Goal: Information Seeking & Learning: Check status

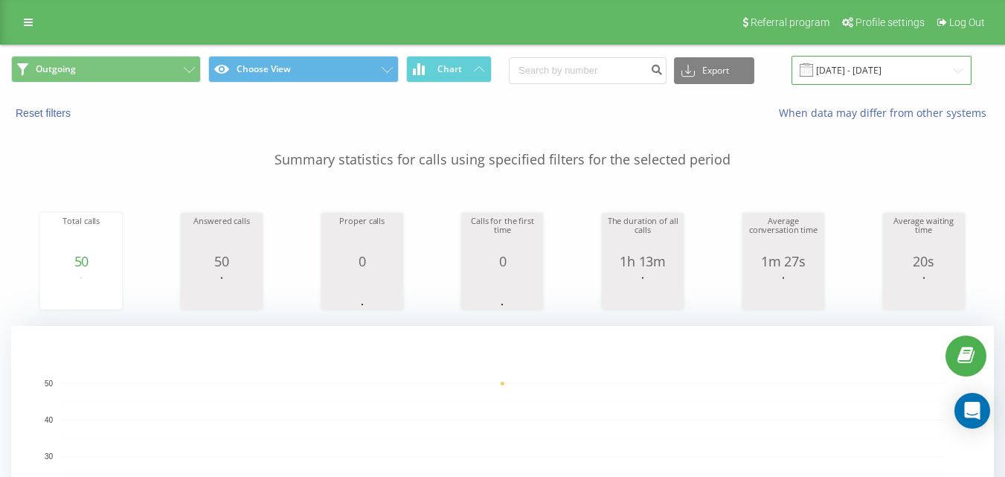
click at [916, 68] on input "[DATE] - [DATE]" at bounding box center [881, 70] width 180 height 29
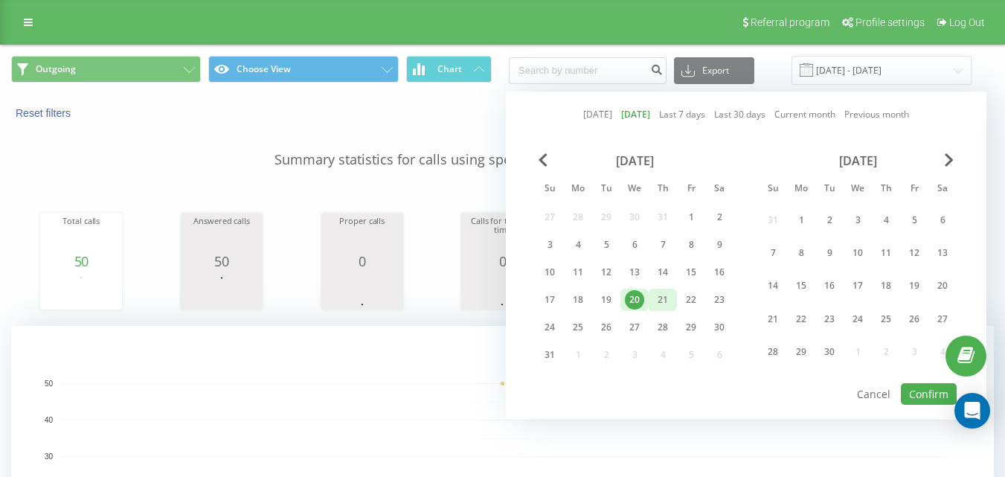
click at [666, 294] on div "21" at bounding box center [662, 299] width 19 height 19
click at [933, 393] on button "Confirm" at bounding box center [929, 394] width 56 height 22
type input "[DATE] - [DATE]"
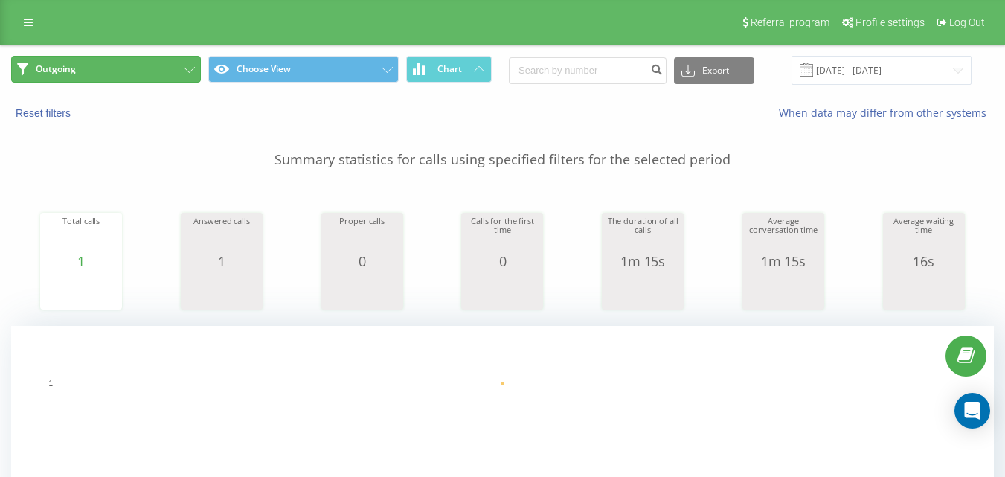
click at [154, 71] on button "Outgoing" at bounding box center [106, 69] width 190 height 27
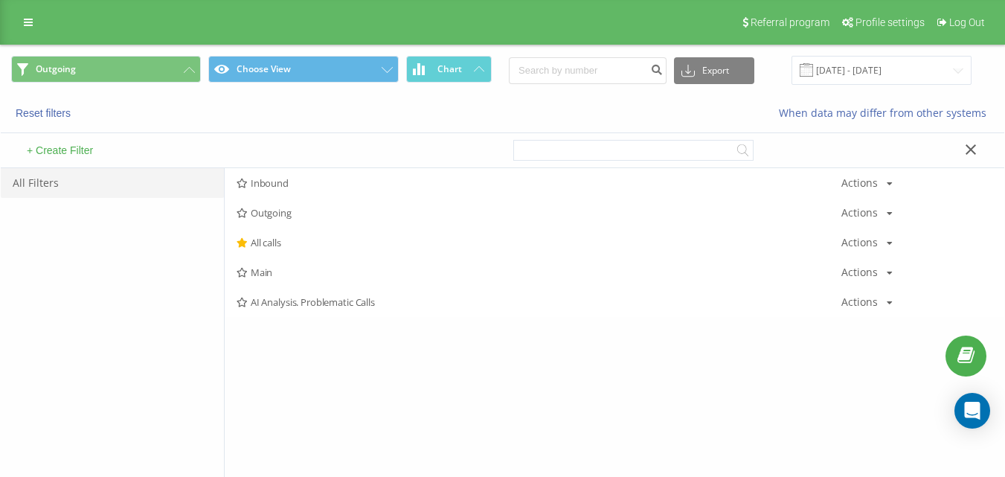
click at [285, 181] on span "Inbound" at bounding box center [539, 183] width 605 height 10
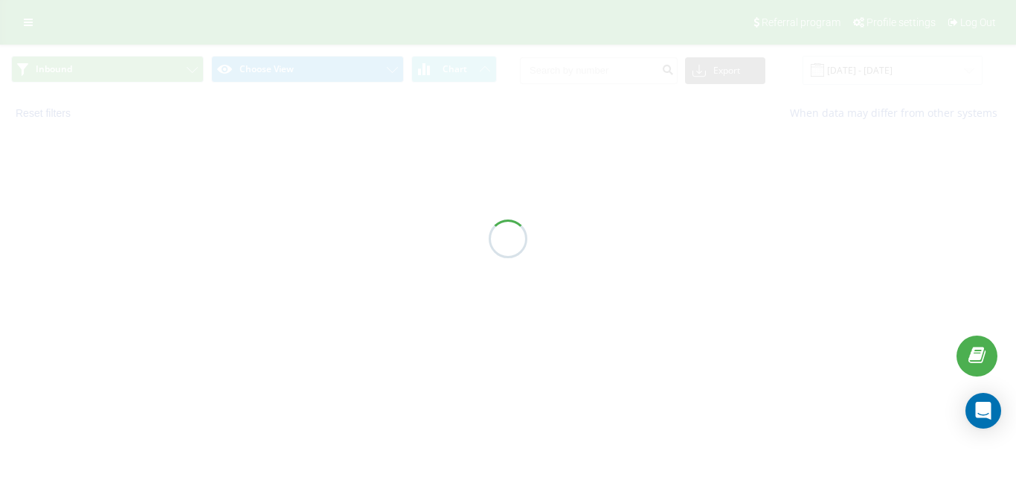
click at [285, 181] on div at bounding box center [508, 238] width 1016 height 477
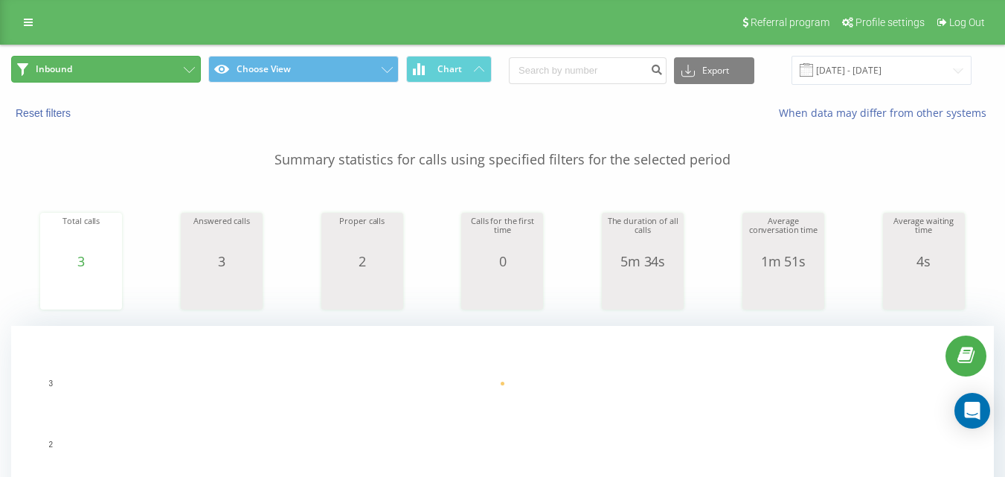
click at [170, 68] on button "Inbound" at bounding box center [106, 69] width 190 height 27
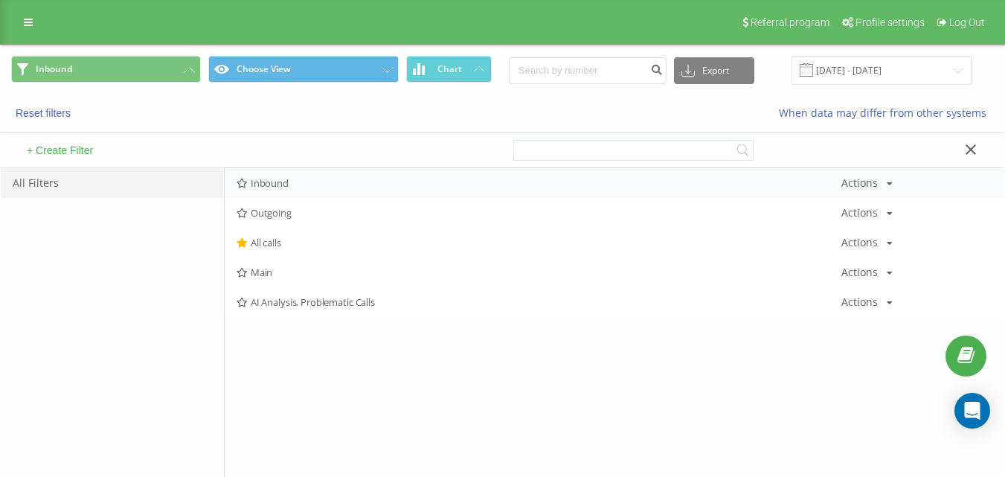
click at [286, 178] on span "Inbound" at bounding box center [539, 183] width 605 height 10
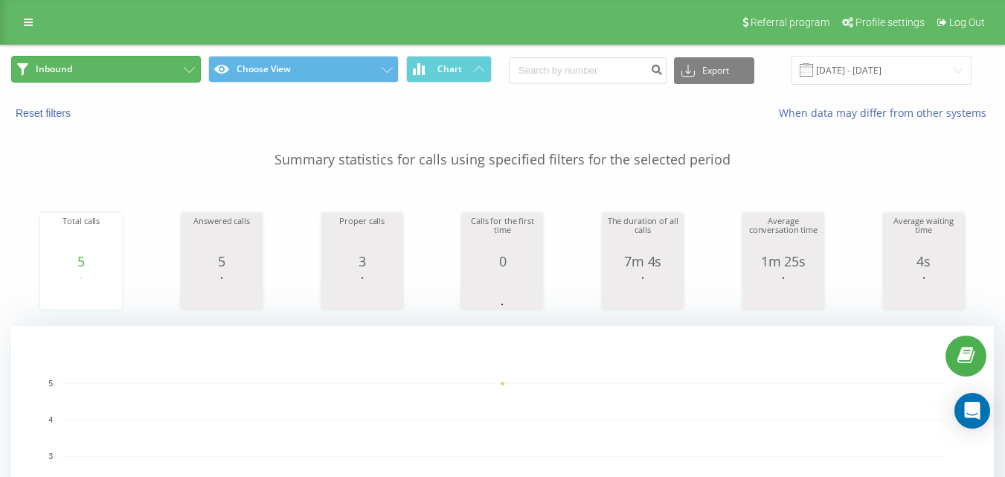
click at [120, 65] on button "Inbound" at bounding box center [106, 69] width 190 height 27
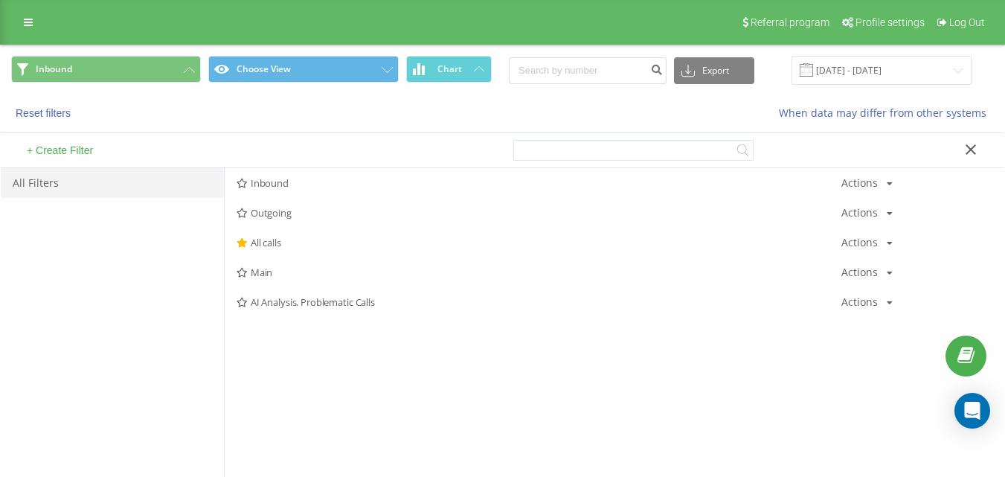
click at [298, 181] on span "Inbound" at bounding box center [539, 183] width 605 height 10
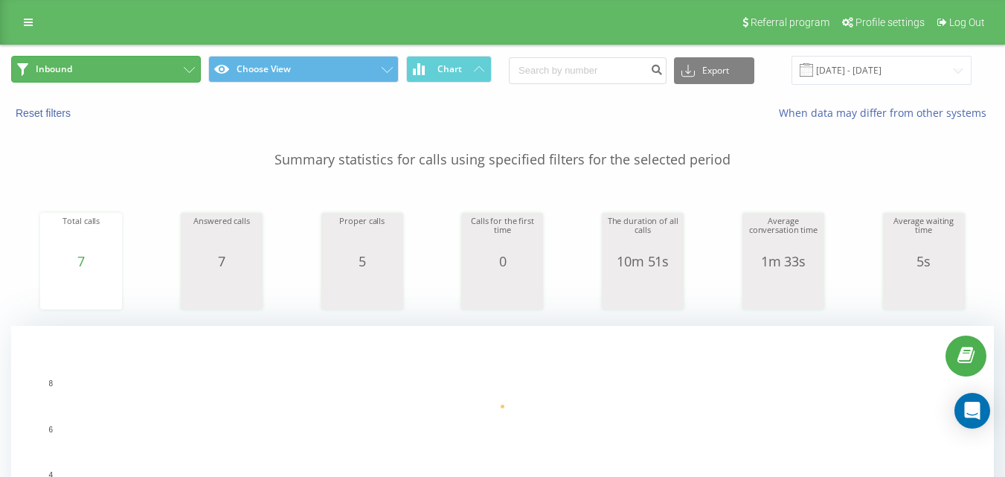
click at [170, 65] on button "Inbound" at bounding box center [106, 69] width 190 height 27
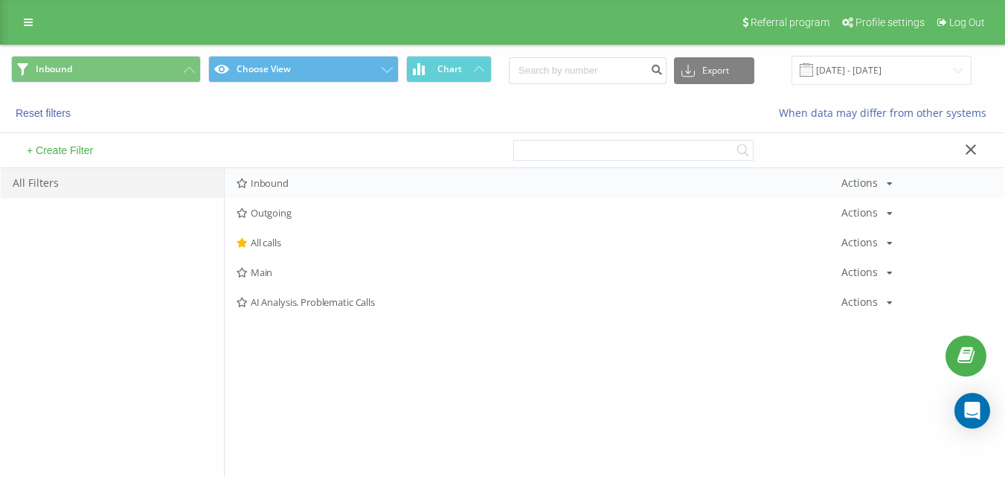
click at [308, 174] on div "Inbound Actions Edit Copy Delete Default Share" at bounding box center [614, 183] width 779 height 30
click at [319, 190] on div "Inbound Actions Edit Copy Delete Default Share" at bounding box center [614, 183] width 779 height 30
click at [302, 178] on span "Inbound" at bounding box center [539, 183] width 605 height 10
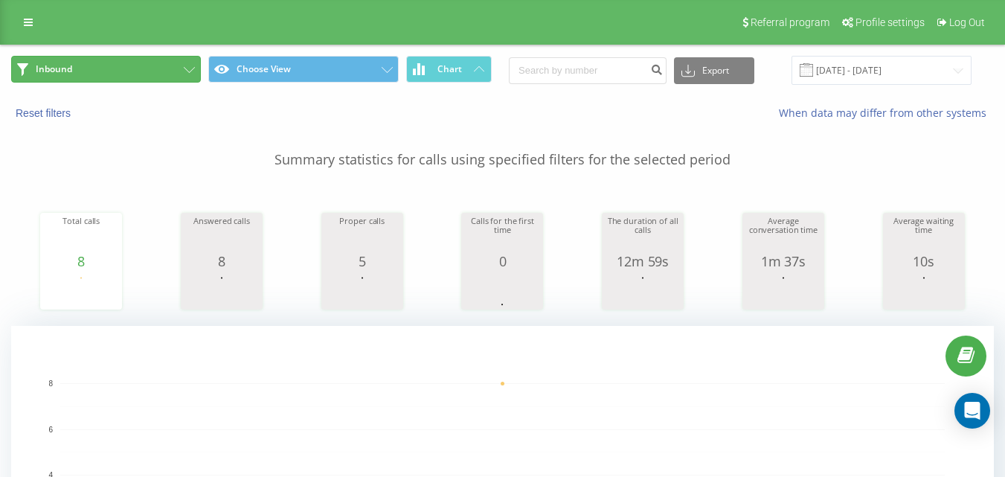
click at [169, 72] on button "Inbound" at bounding box center [106, 69] width 190 height 27
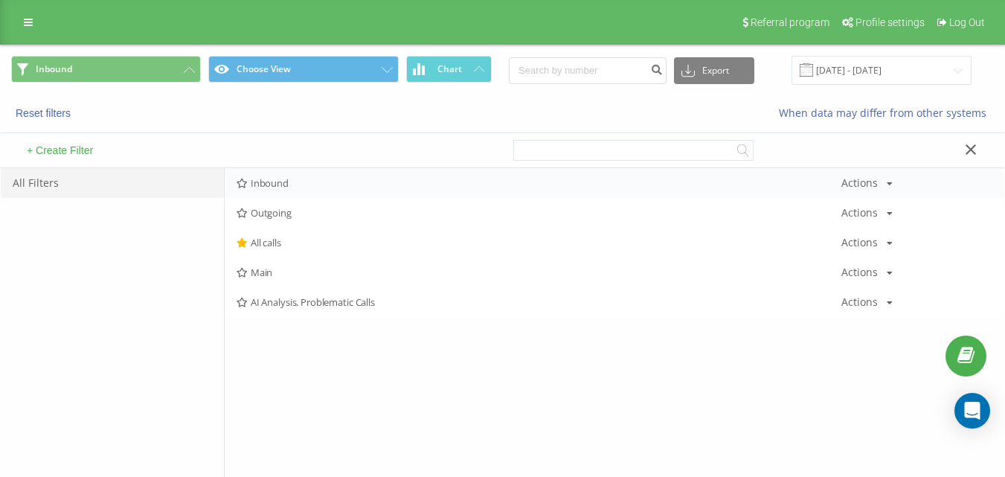
click at [280, 170] on div "Inbound Actions Edit Copy Delete Default Share" at bounding box center [614, 183] width 779 height 30
click at [287, 179] on span "Inbound" at bounding box center [539, 183] width 605 height 10
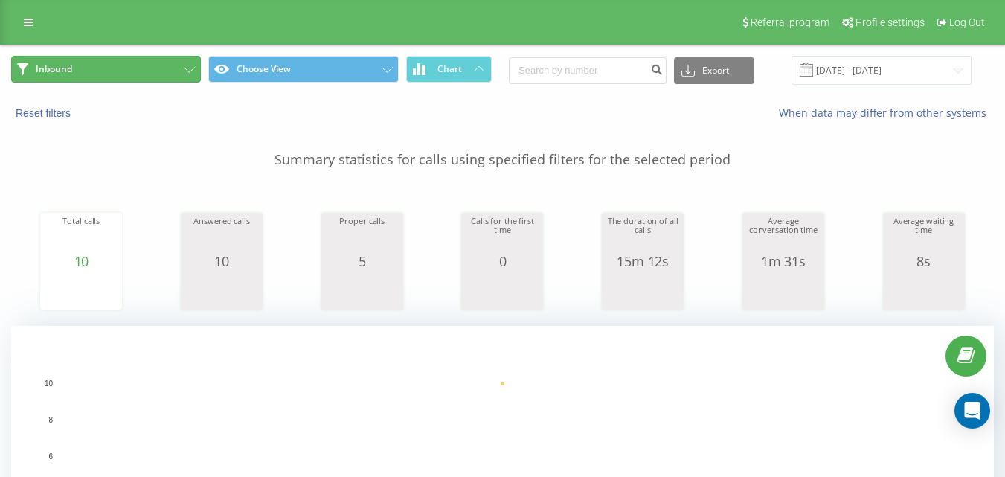
click at [181, 62] on button "Inbound" at bounding box center [106, 69] width 190 height 27
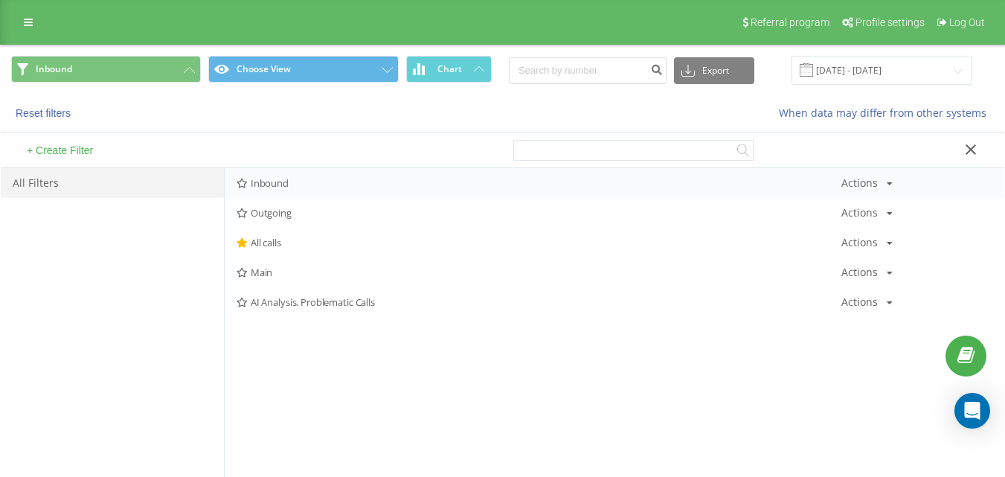
click at [295, 172] on div "Inbound Actions Edit Copy Delete Default Share" at bounding box center [614, 183] width 779 height 30
click at [298, 176] on div "Inbound Actions Edit Copy Delete Default Share" at bounding box center [614, 183] width 779 height 30
click at [295, 175] on div "Inbound Actions Edit Copy Delete Default Share" at bounding box center [614, 183] width 779 height 30
click at [295, 178] on span "Inbound" at bounding box center [539, 183] width 605 height 10
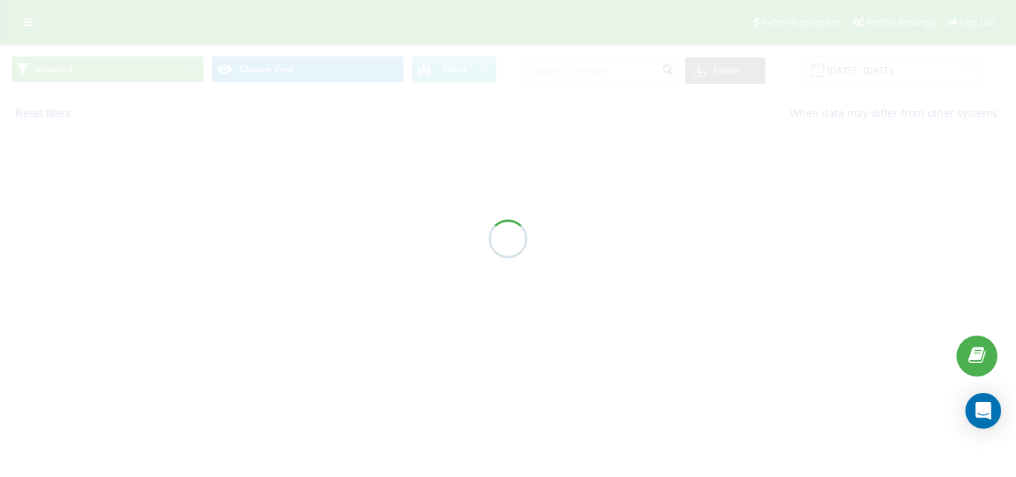
click at [295, 178] on div at bounding box center [508, 238] width 1016 height 477
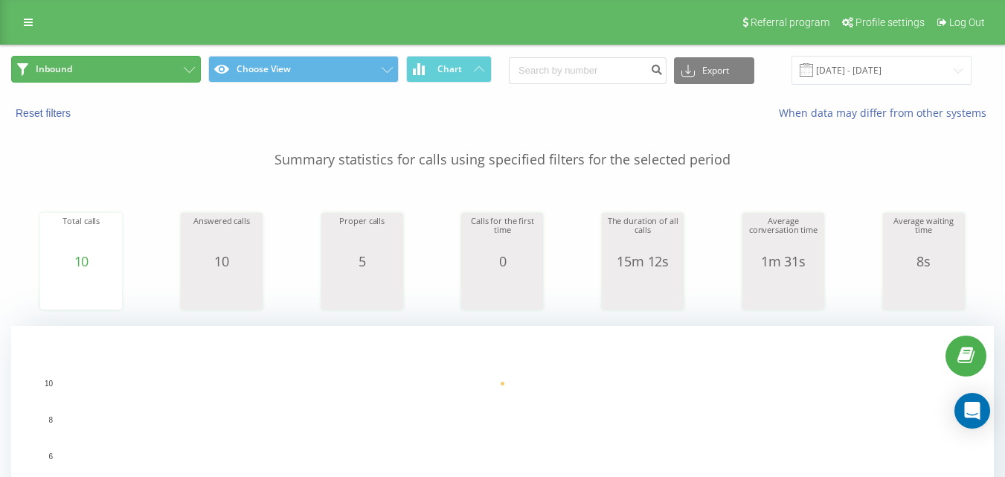
click at [152, 67] on button "Inbound" at bounding box center [106, 69] width 190 height 27
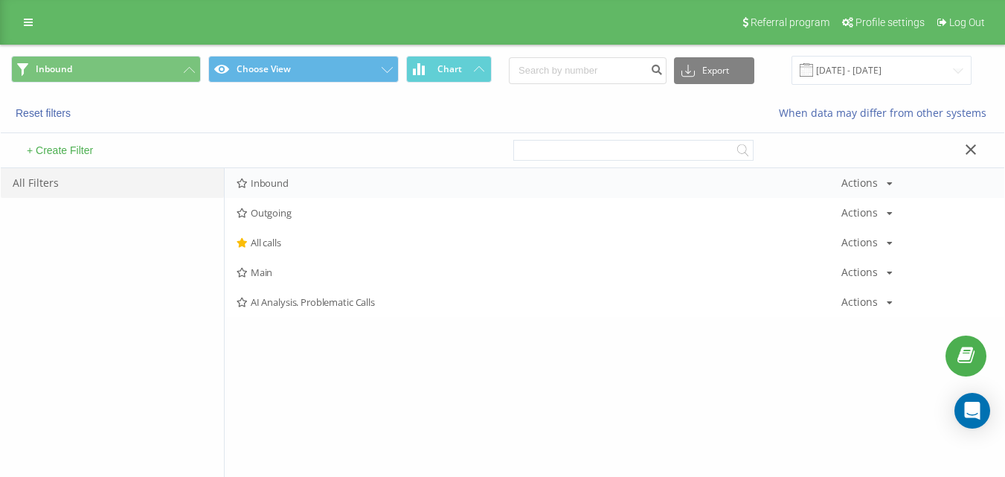
click at [280, 173] on div "Inbound Actions Edit Copy Delete Default Share" at bounding box center [614, 183] width 779 height 30
click at [283, 178] on span "Inbound" at bounding box center [539, 183] width 605 height 10
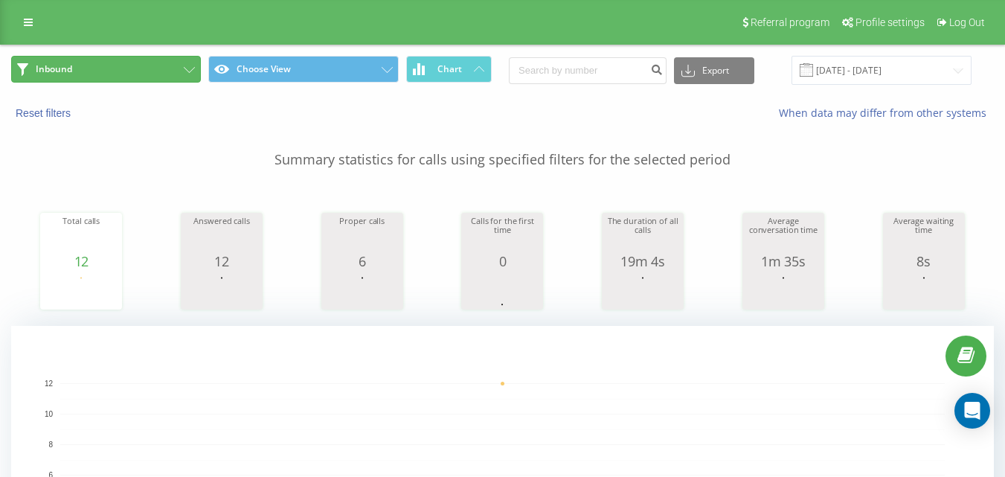
click at [144, 74] on button "Inbound" at bounding box center [106, 69] width 190 height 27
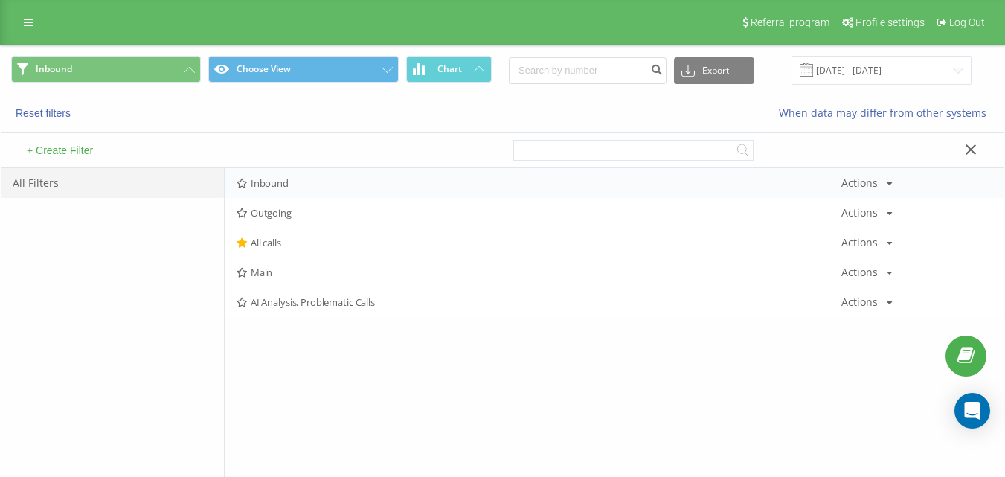
click at [314, 182] on span "Inbound" at bounding box center [539, 183] width 605 height 10
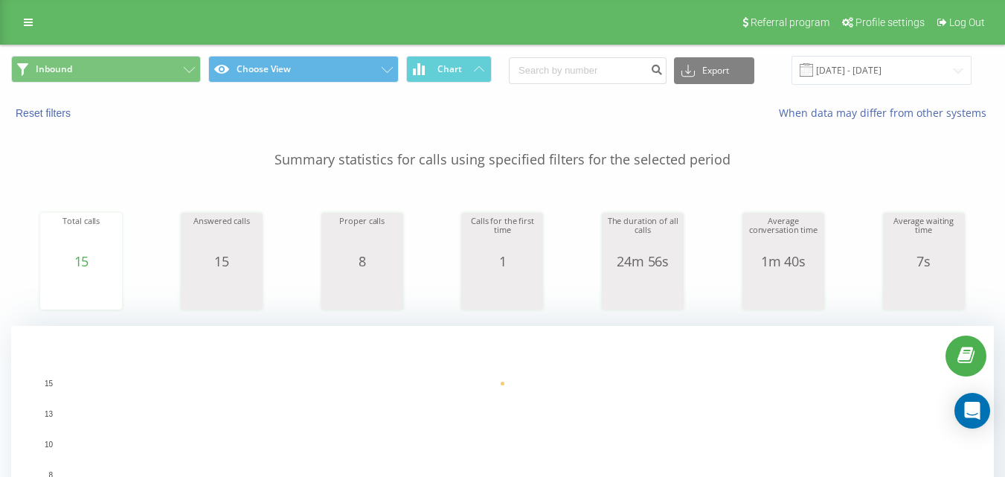
click at [155, 49] on div "Inbound Choose View Chart Export .csv .xls .xlsx [DATE] - [DATE]" at bounding box center [502, 70] width 1003 height 50
click at [180, 70] on button "Inbound" at bounding box center [106, 69] width 190 height 27
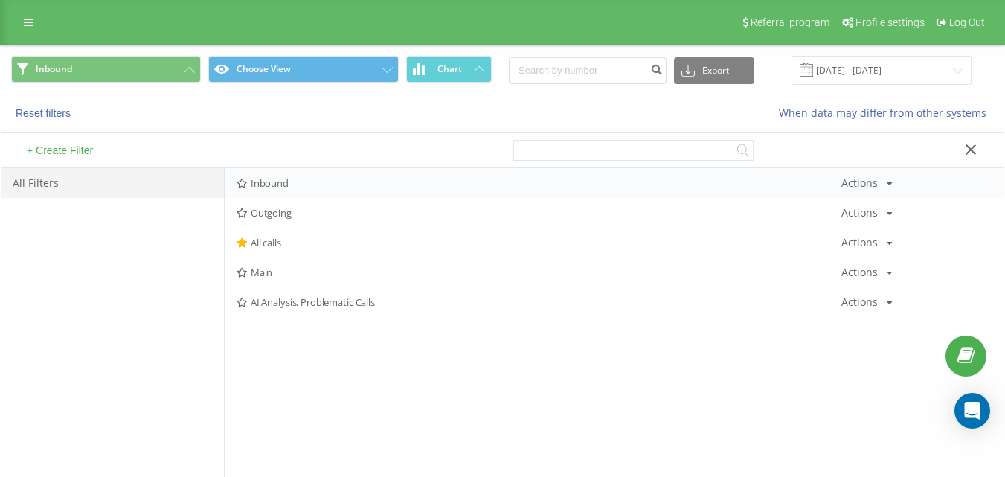
click at [266, 179] on span "Inbound" at bounding box center [539, 183] width 605 height 10
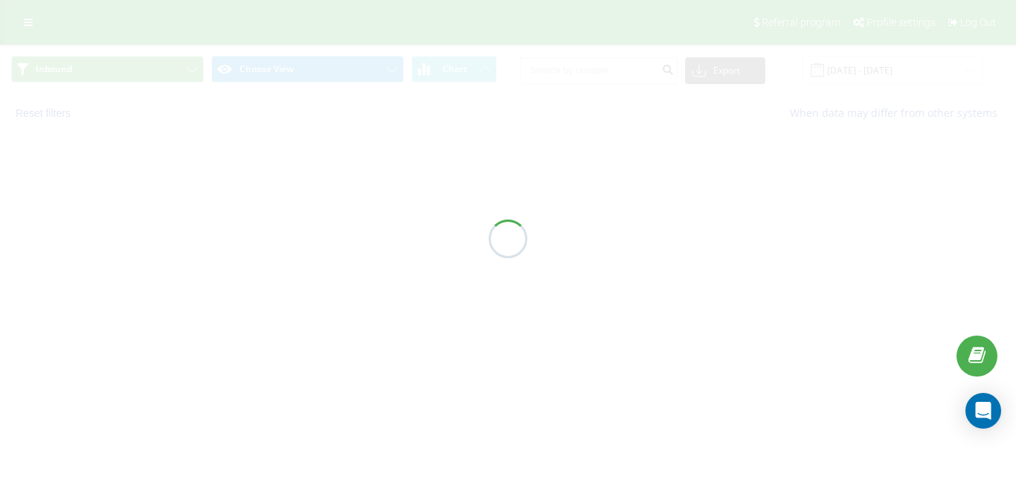
click at [267, 179] on div at bounding box center [508, 238] width 1016 height 477
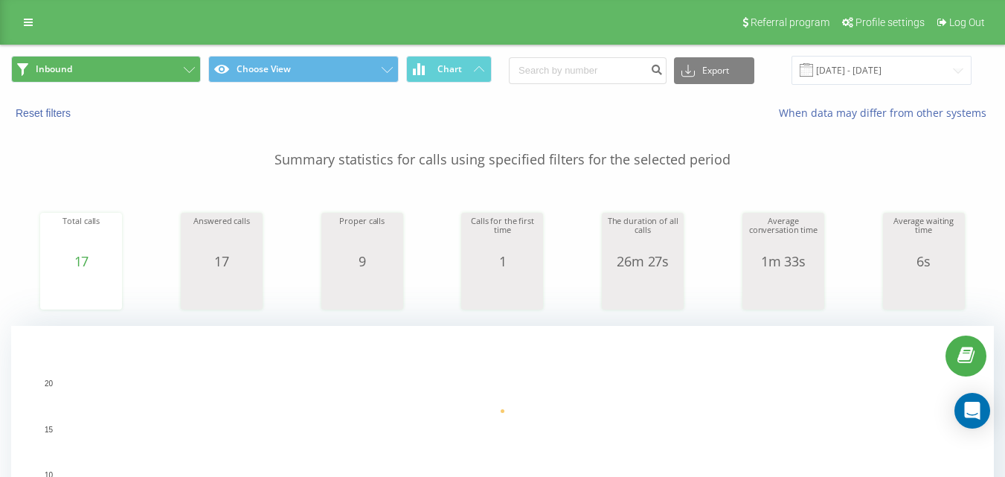
click at [177, 89] on div "Inbound Choose View Chart Export .csv .xls .xlsx [DATE] - [DATE]" at bounding box center [502, 70] width 1003 height 50
click at [176, 65] on button "Inbound" at bounding box center [106, 69] width 190 height 27
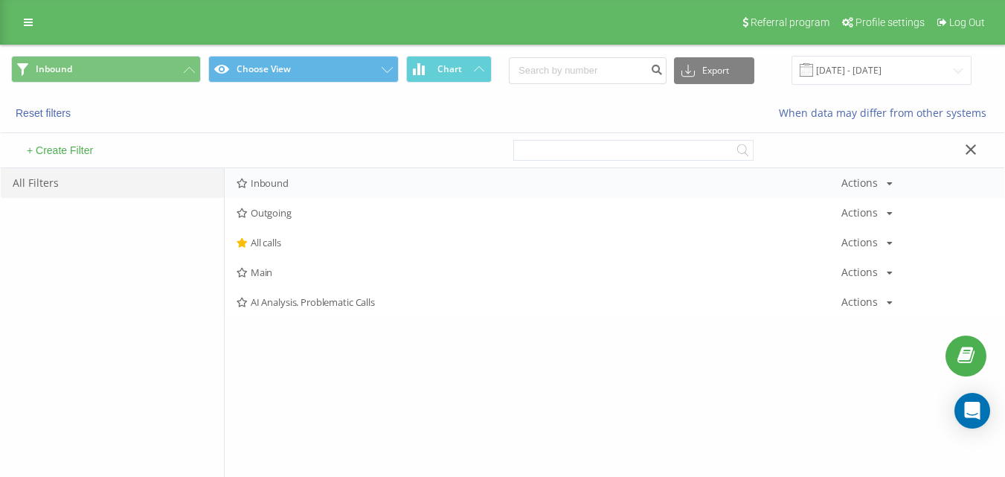
click at [300, 170] on div "Inbound Actions Edit Copy Delete Default Share" at bounding box center [614, 183] width 779 height 30
click at [312, 184] on span "Inbound" at bounding box center [539, 183] width 605 height 10
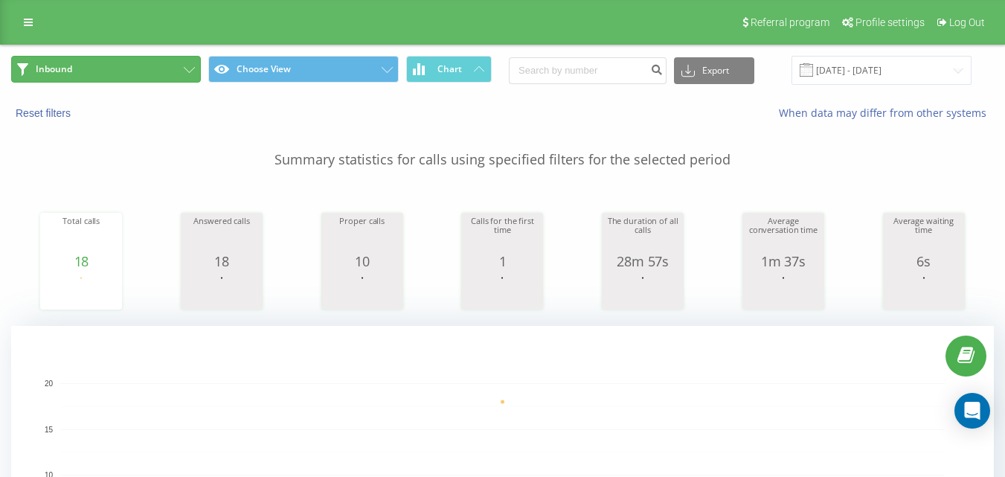
click at [199, 62] on button "Inbound" at bounding box center [106, 69] width 190 height 27
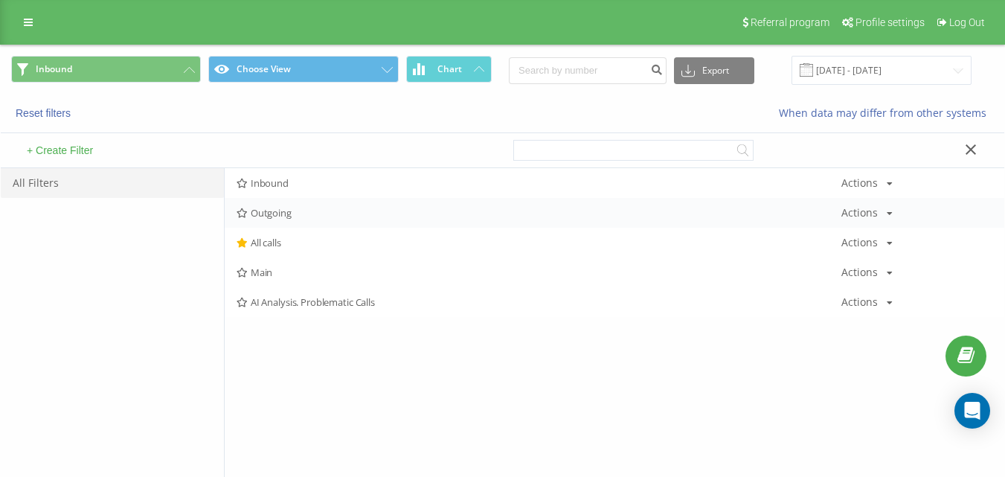
click at [279, 212] on span "Outgoing" at bounding box center [539, 213] width 605 height 10
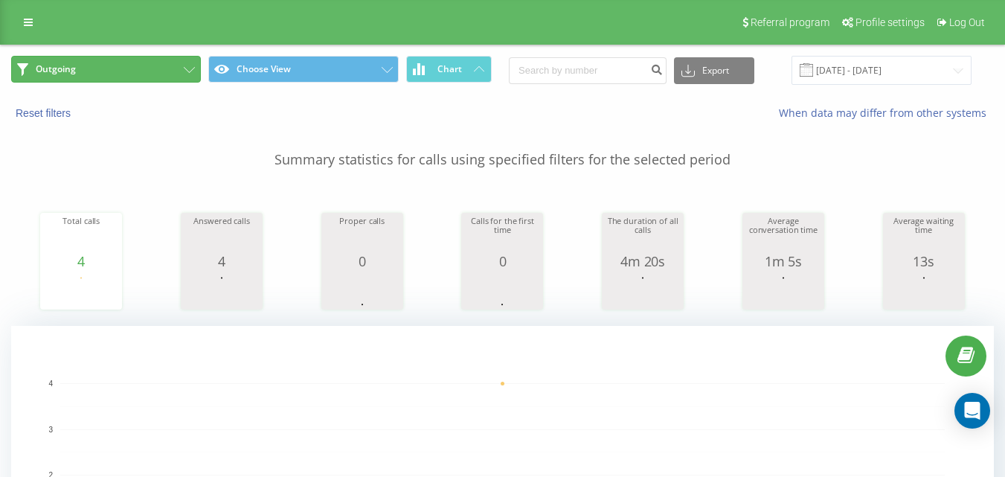
click at [140, 75] on button "Outgoing" at bounding box center [106, 69] width 190 height 27
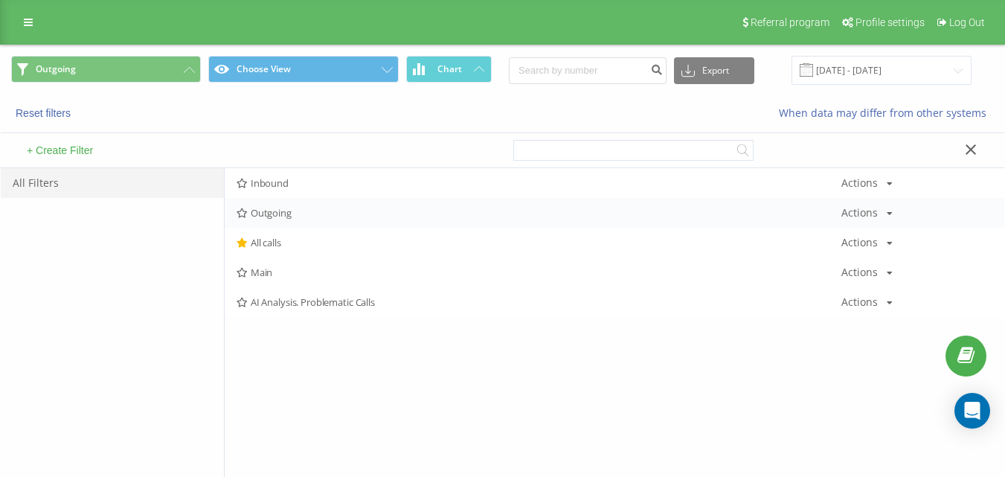
click at [269, 202] on div "Outgoing Actions Edit Copy Delete Default Share" at bounding box center [614, 213] width 779 height 30
click at [283, 214] on span "Outgoing" at bounding box center [539, 213] width 605 height 10
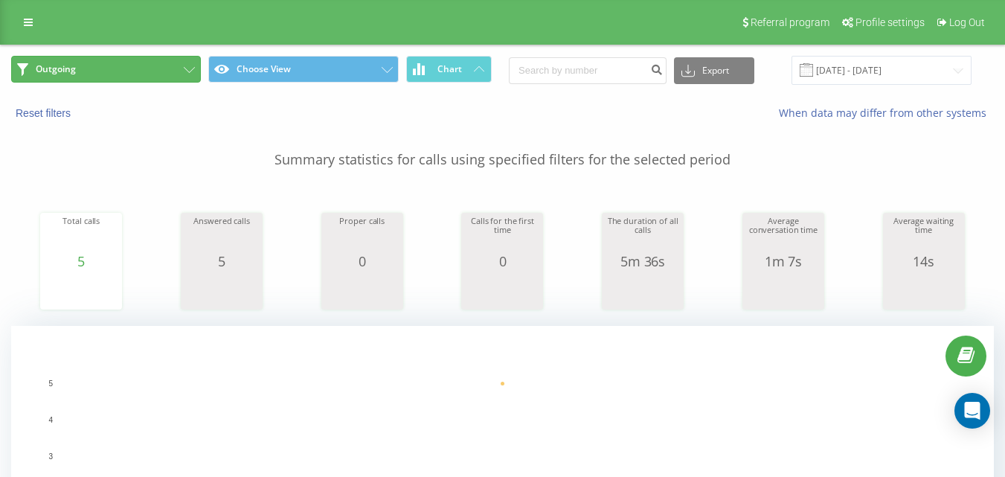
click at [89, 58] on button "Outgoing" at bounding box center [106, 69] width 190 height 27
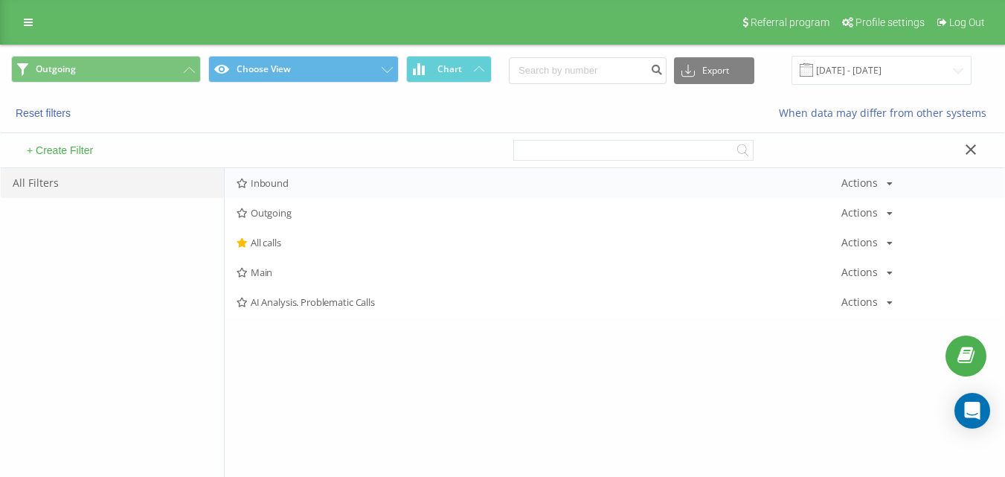
click at [273, 184] on span "Inbound" at bounding box center [539, 183] width 605 height 10
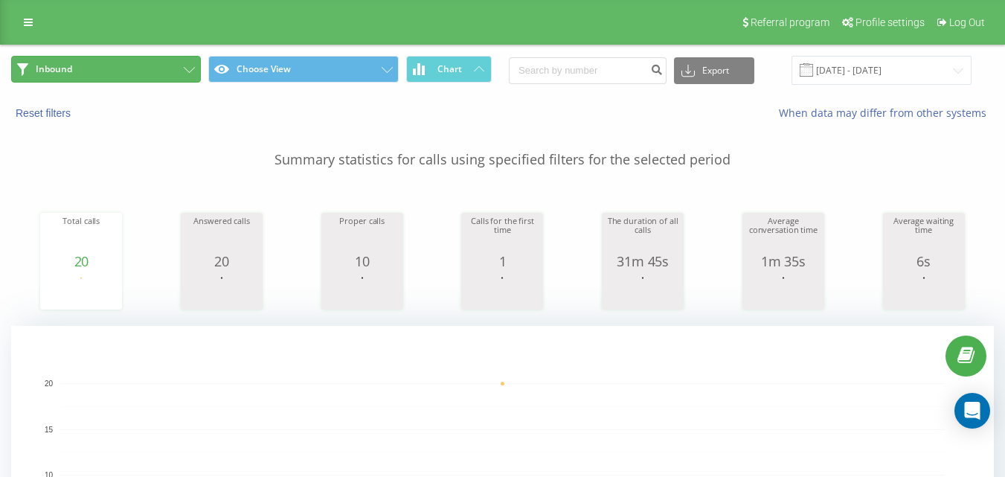
click at [179, 76] on button "Inbound" at bounding box center [106, 69] width 190 height 27
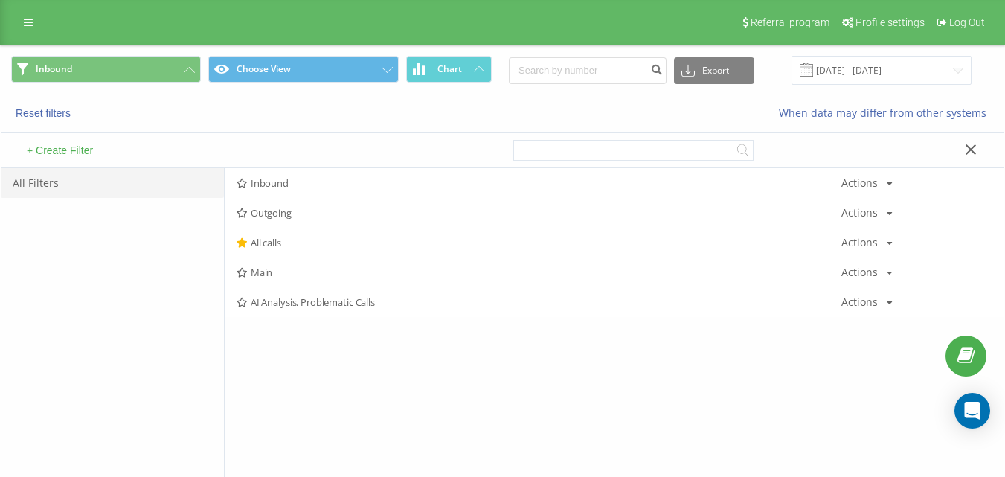
click at [260, 242] on span "All calls" at bounding box center [539, 242] width 605 height 10
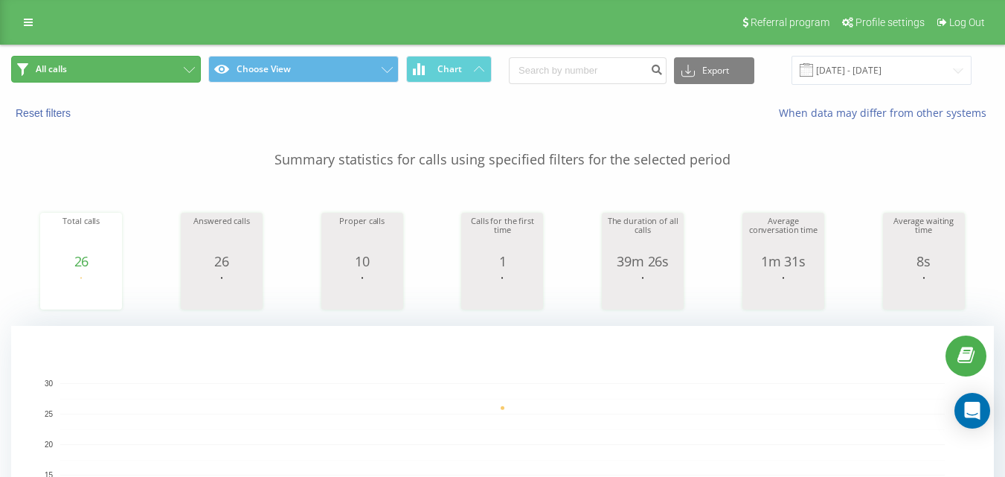
click at [175, 81] on button "All calls" at bounding box center [106, 69] width 190 height 27
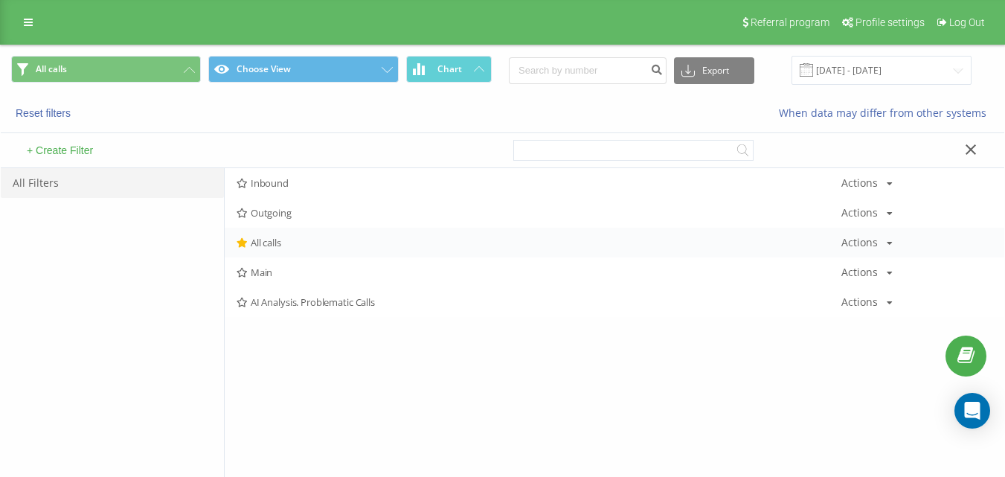
click at [318, 237] on div "All calls Actions Edit Copy Delete Default Share" at bounding box center [614, 243] width 779 height 30
click at [318, 242] on span "All calls" at bounding box center [539, 242] width 605 height 10
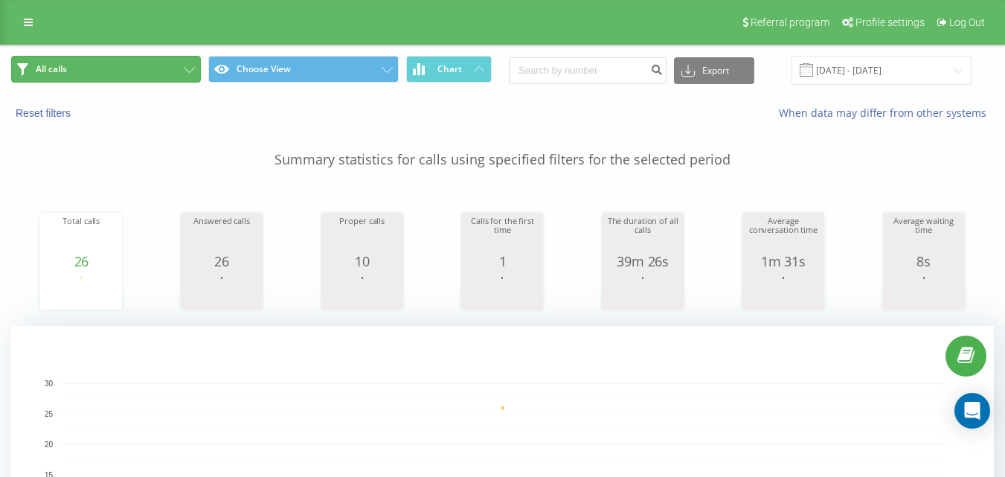
click at [173, 65] on button "All calls" at bounding box center [106, 69] width 190 height 27
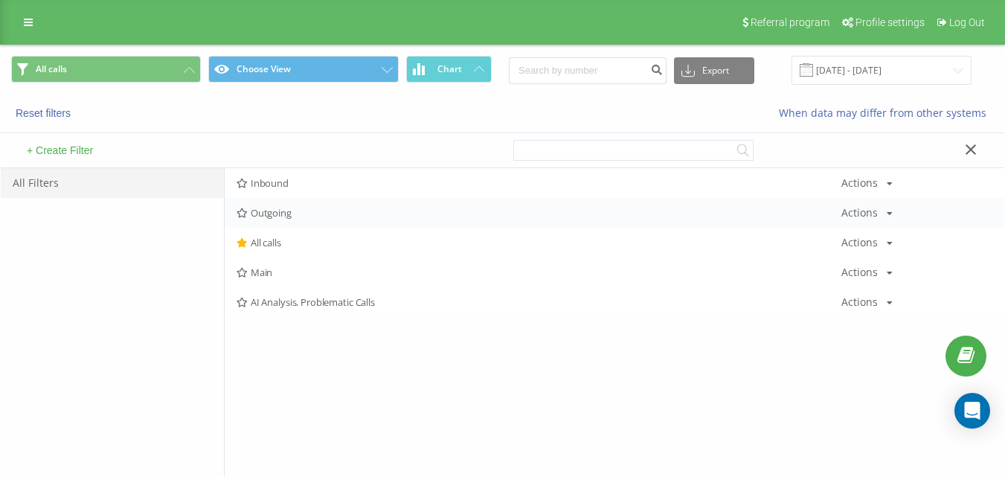
click at [284, 210] on span "Outgoing" at bounding box center [539, 213] width 605 height 10
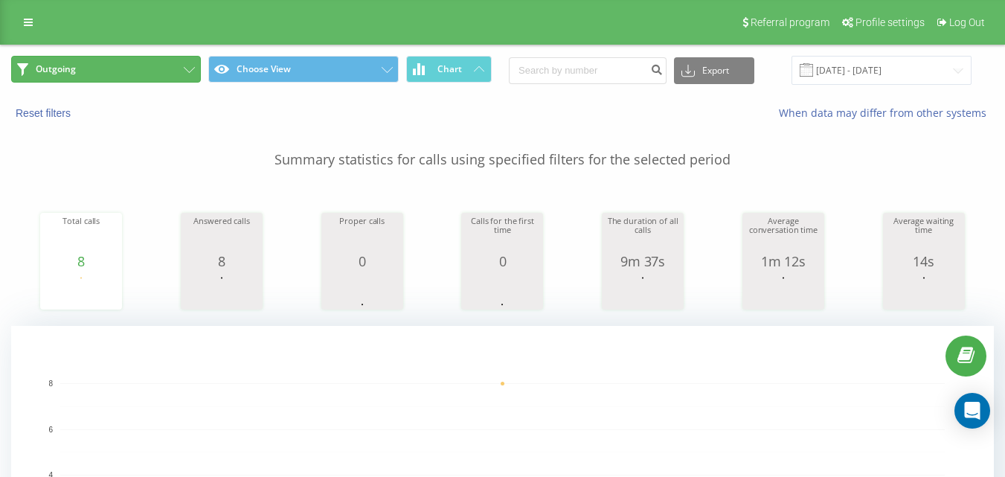
click at [121, 71] on button "Outgoing" at bounding box center [106, 69] width 190 height 27
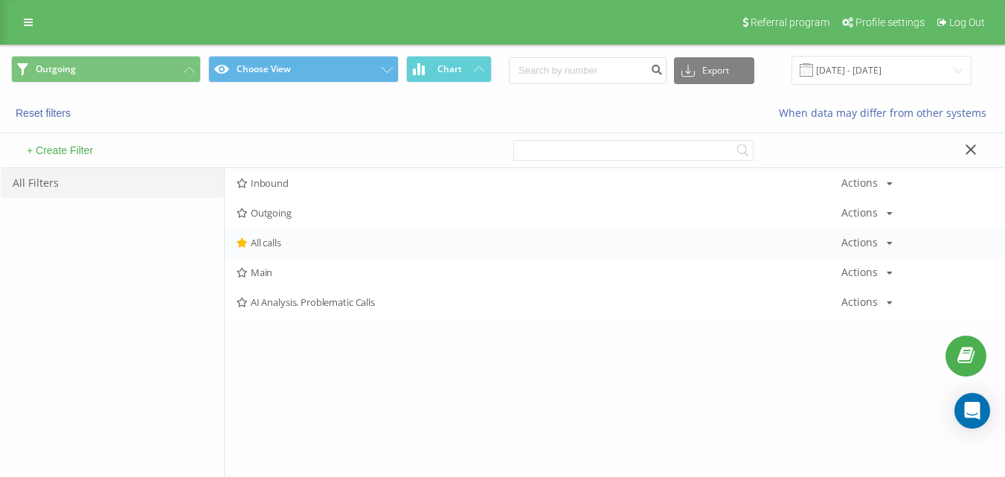
click at [335, 245] on span "All calls" at bounding box center [539, 242] width 605 height 10
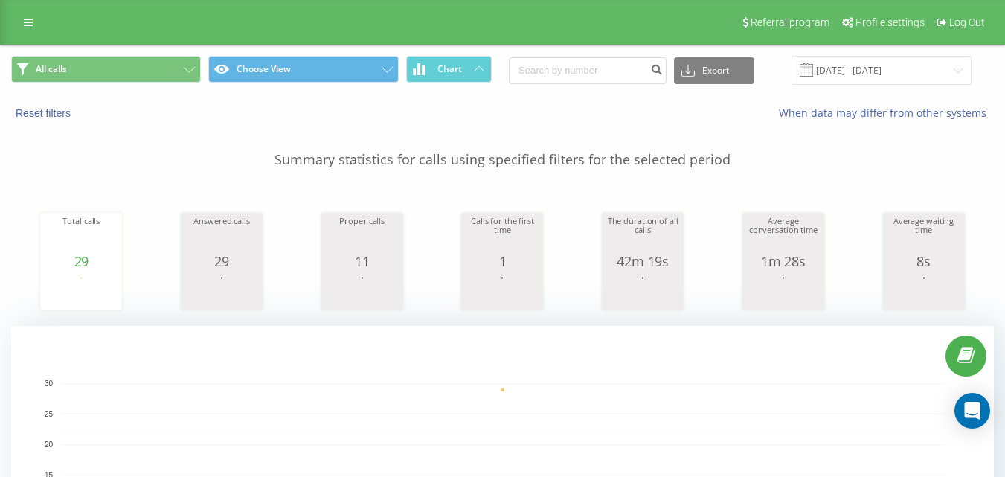
click at [154, 52] on div "All calls Choose View Chart Export .csv .xls .xlsx [DATE] - [DATE]" at bounding box center [502, 70] width 1003 height 50
click at [158, 65] on button "All calls" at bounding box center [106, 69] width 190 height 27
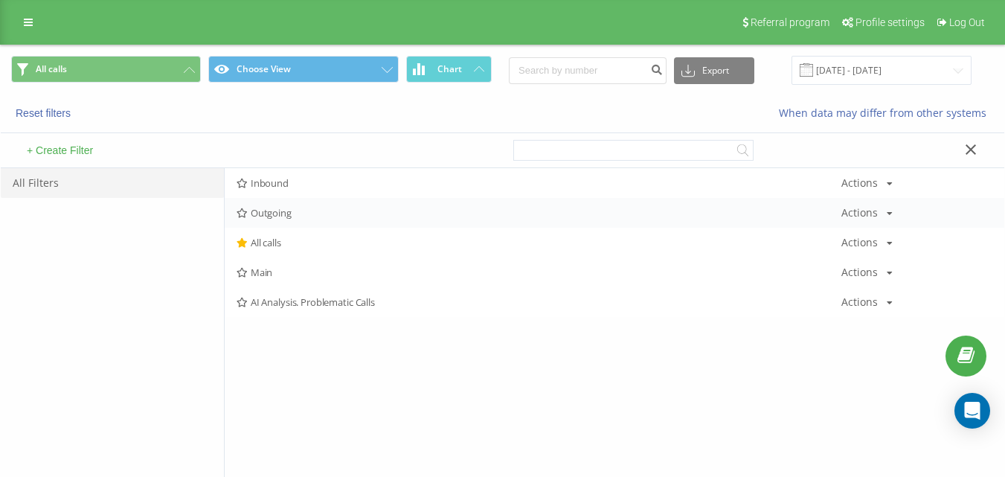
click at [317, 210] on span "Outgoing" at bounding box center [539, 213] width 605 height 10
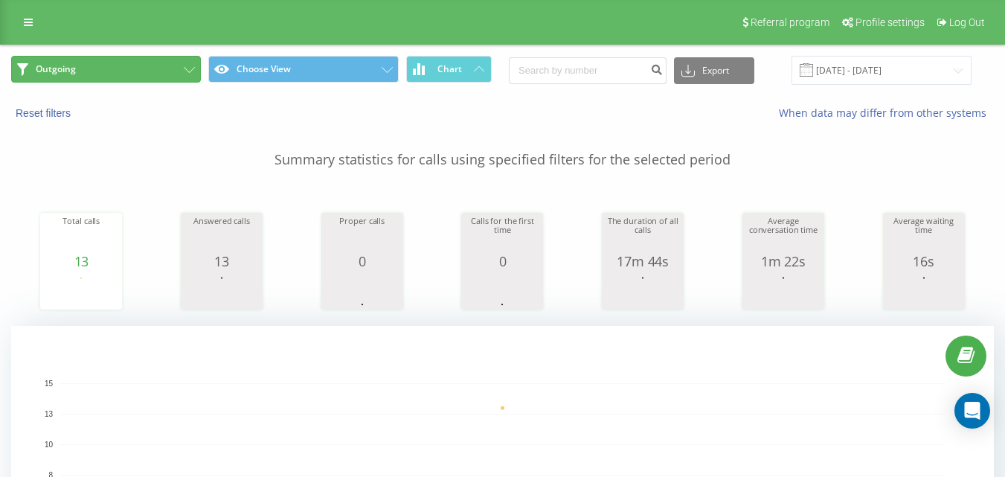
click at [147, 61] on button "Outgoing" at bounding box center [106, 69] width 190 height 27
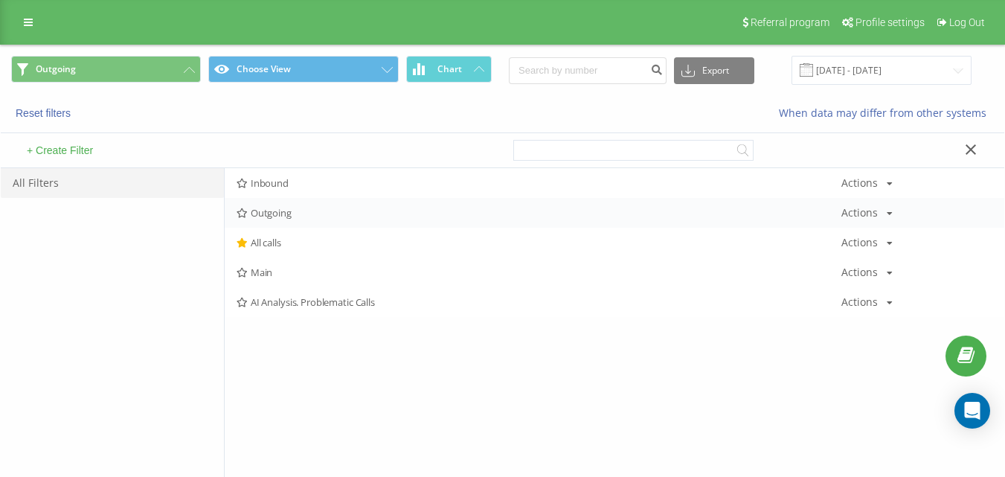
click at [303, 219] on div "Outgoing Actions Edit Copy Delete Default Share" at bounding box center [614, 213] width 779 height 30
click at [303, 216] on div "Outgoing Actions Edit Copy Delete Default Share" at bounding box center [614, 213] width 779 height 30
click at [303, 227] on div "Outgoing Actions Edit Copy Delete Default Share" at bounding box center [614, 213] width 779 height 30
click at [314, 217] on span "Outgoing" at bounding box center [539, 213] width 605 height 10
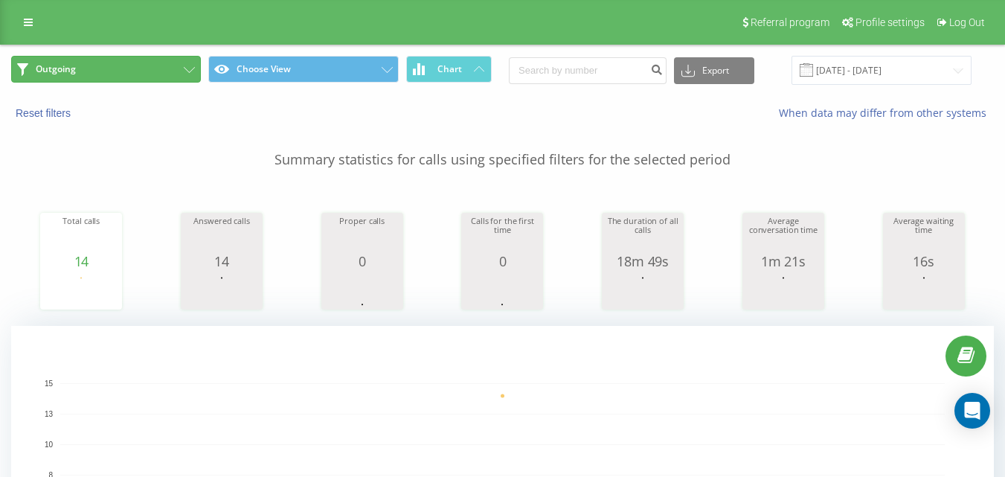
click at [182, 68] on button "Outgoing" at bounding box center [106, 69] width 190 height 27
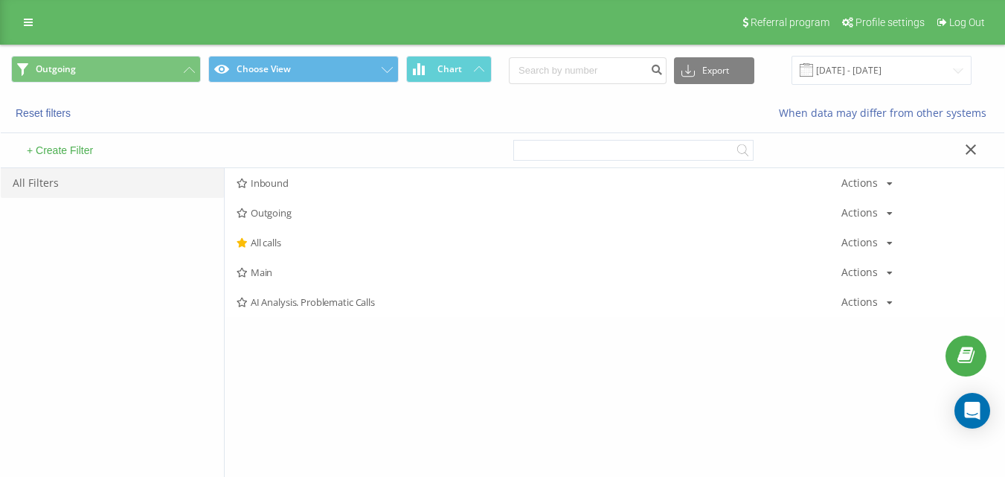
click at [276, 208] on span "Outgoing" at bounding box center [539, 213] width 605 height 10
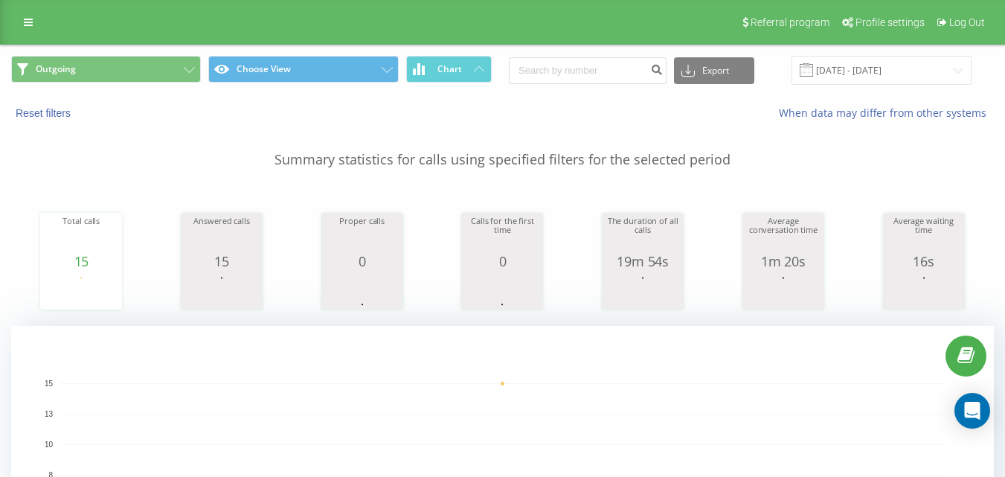
click at [130, 85] on span "Outgoing Choose View Chart" at bounding box center [251, 70] width 480 height 29
click at [136, 77] on button "Outgoing" at bounding box center [106, 69] width 190 height 27
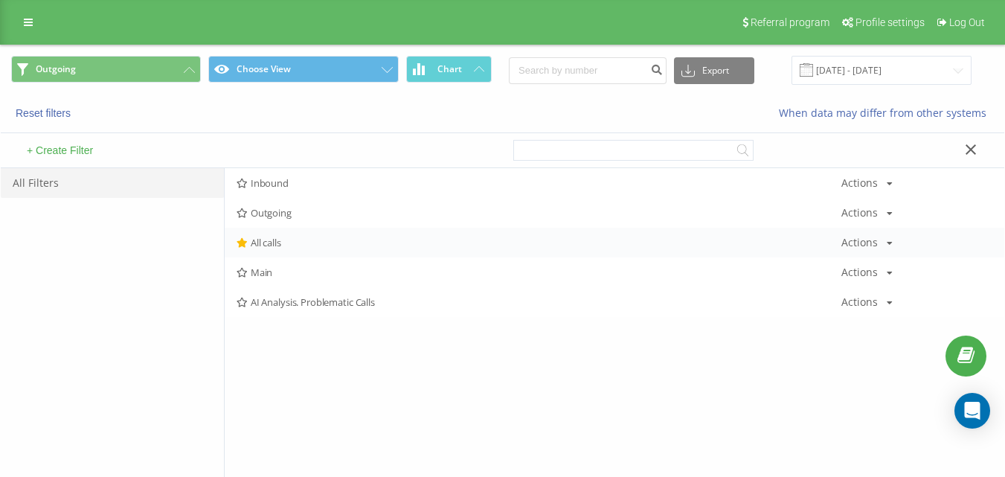
click at [279, 233] on div "All calls Actions Edit Copy Delete Default Share" at bounding box center [614, 243] width 779 height 30
click at [283, 239] on span "All calls" at bounding box center [539, 242] width 605 height 10
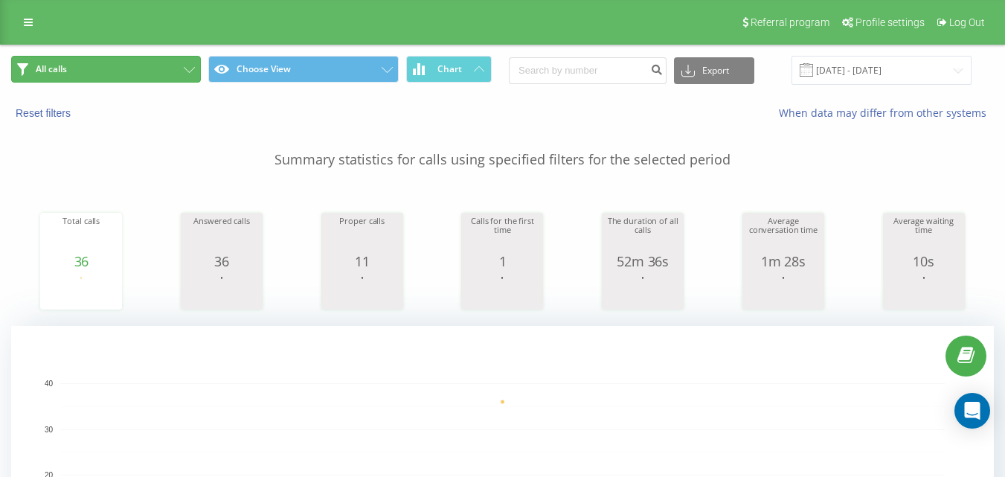
click at [187, 82] on button "All calls" at bounding box center [106, 69] width 190 height 27
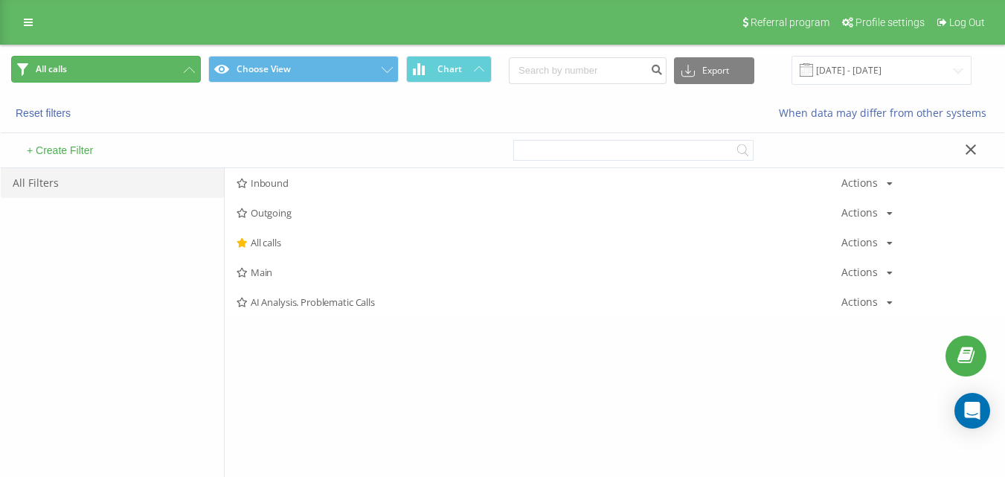
click at [147, 62] on button "All calls" at bounding box center [106, 69] width 190 height 27
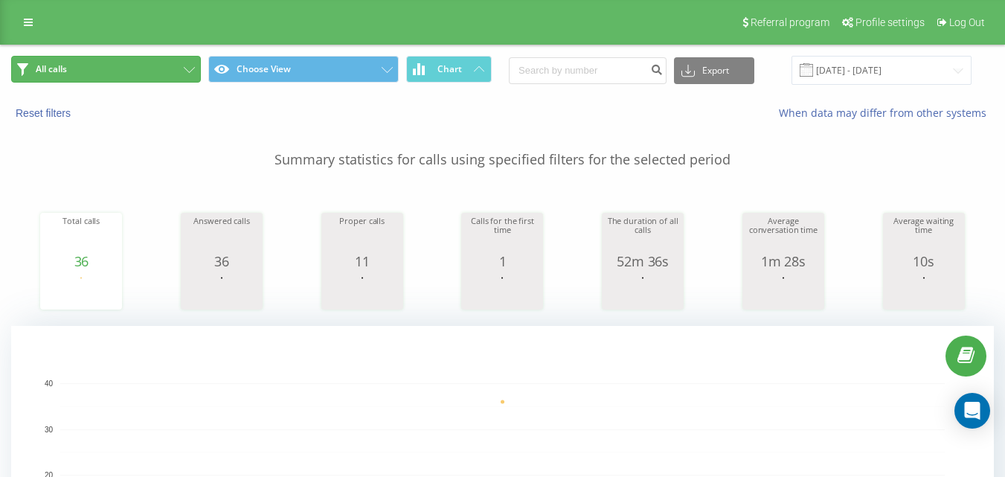
click at [155, 73] on button "All calls" at bounding box center [106, 69] width 190 height 27
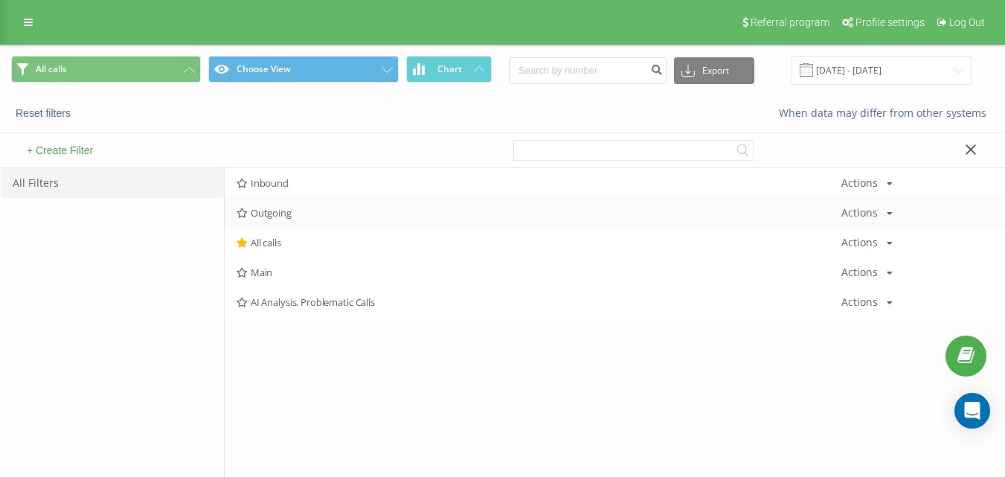
click at [262, 210] on span "Outgoing" at bounding box center [539, 213] width 605 height 10
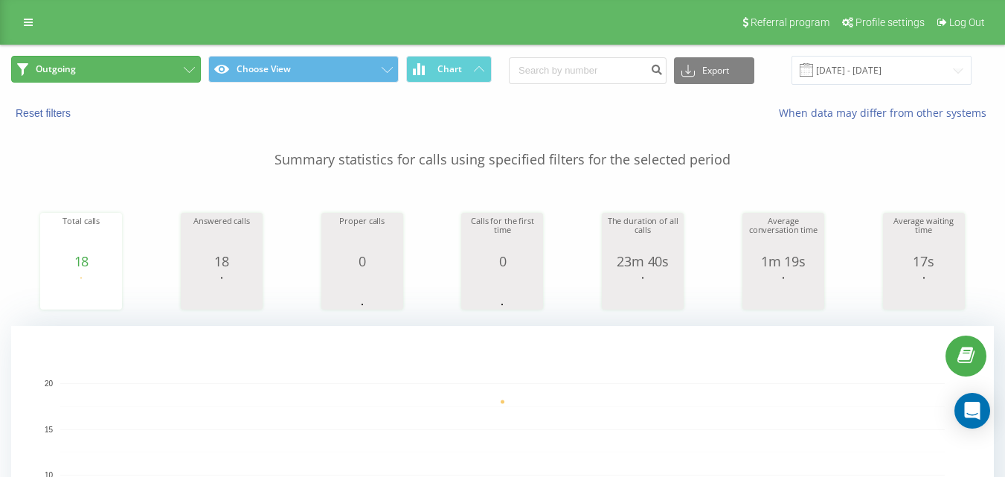
drag, startPoint x: 128, startPoint y: 59, endPoint x: 203, endPoint y: 123, distance: 98.7
click at [129, 59] on button "Outgoing" at bounding box center [106, 69] width 190 height 27
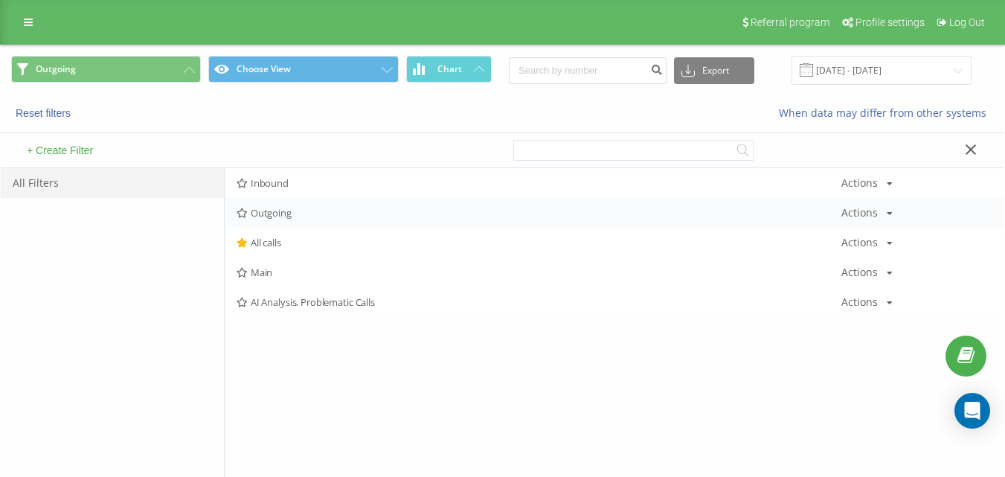
click at [299, 219] on div "Outgoing Actions Edit Copy Delete Default Share" at bounding box center [614, 213] width 779 height 30
click at [306, 210] on span "Outgoing" at bounding box center [539, 213] width 605 height 10
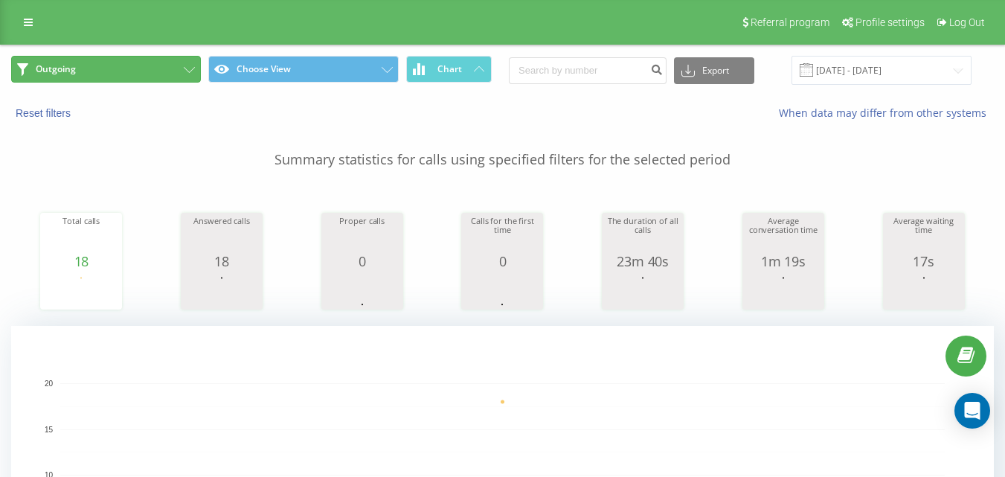
click at [167, 62] on button "Outgoing" at bounding box center [106, 69] width 190 height 27
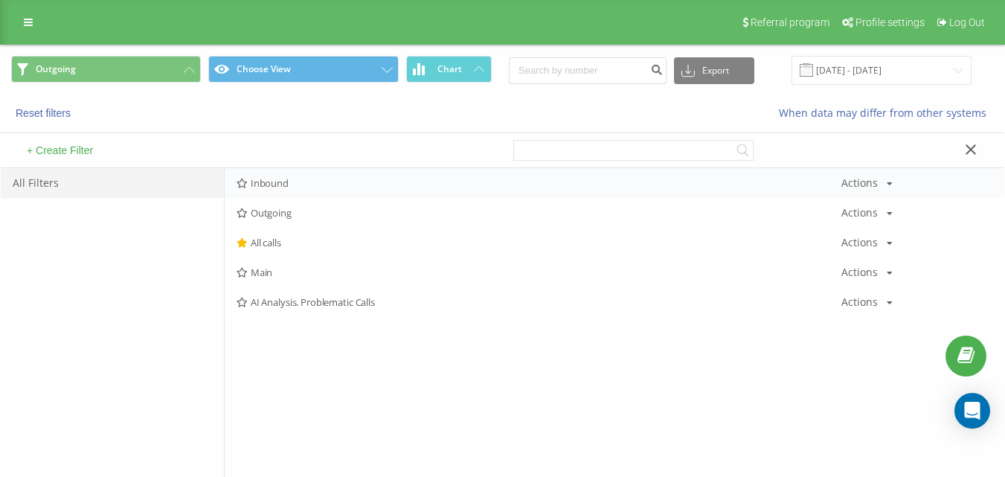
click at [295, 182] on span "Inbound" at bounding box center [539, 183] width 605 height 10
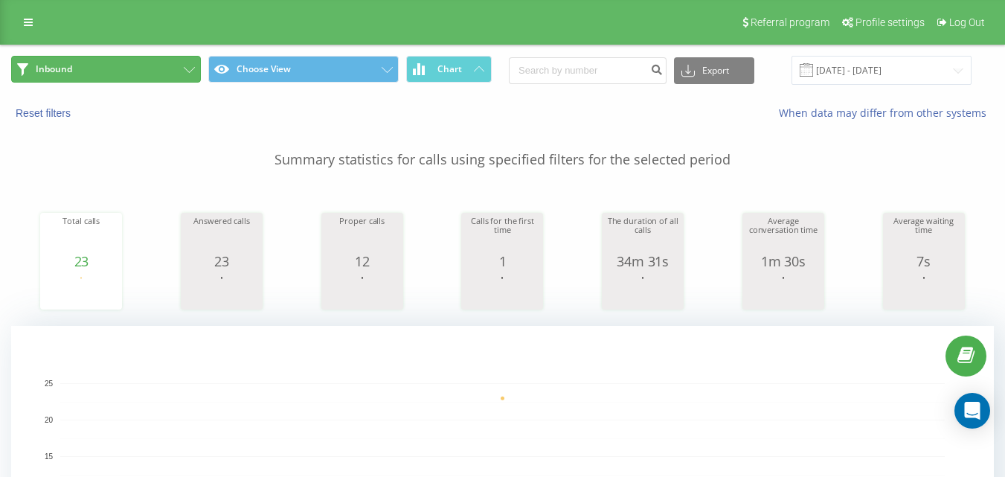
click at [149, 68] on button "Inbound" at bounding box center [106, 69] width 190 height 27
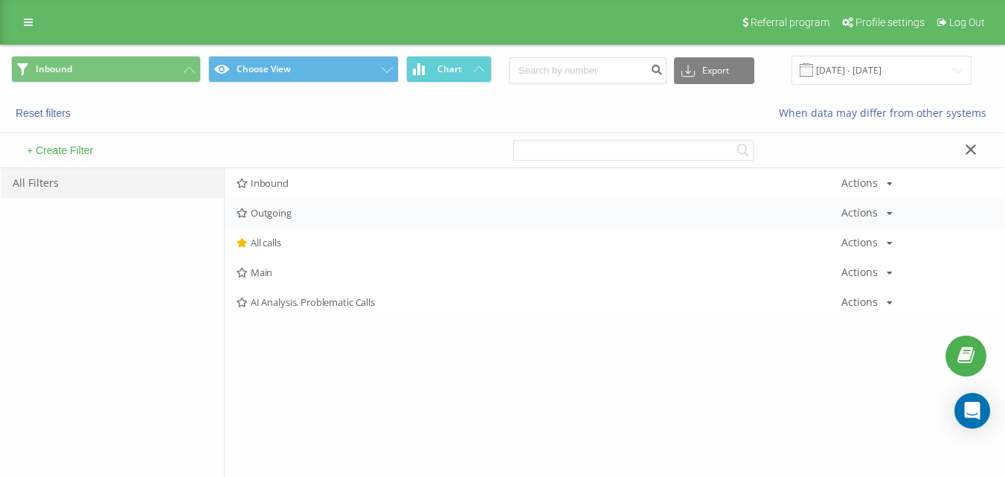
click at [278, 217] on span "Outgoing" at bounding box center [539, 213] width 605 height 10
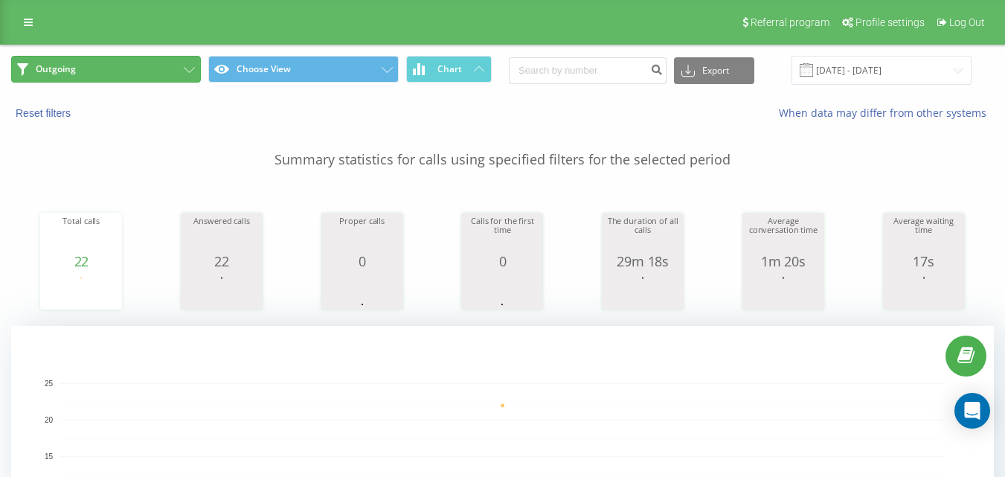
click at [146, 67] on button "Outgoing" at bounding box center [106, 69] width 190 height 27
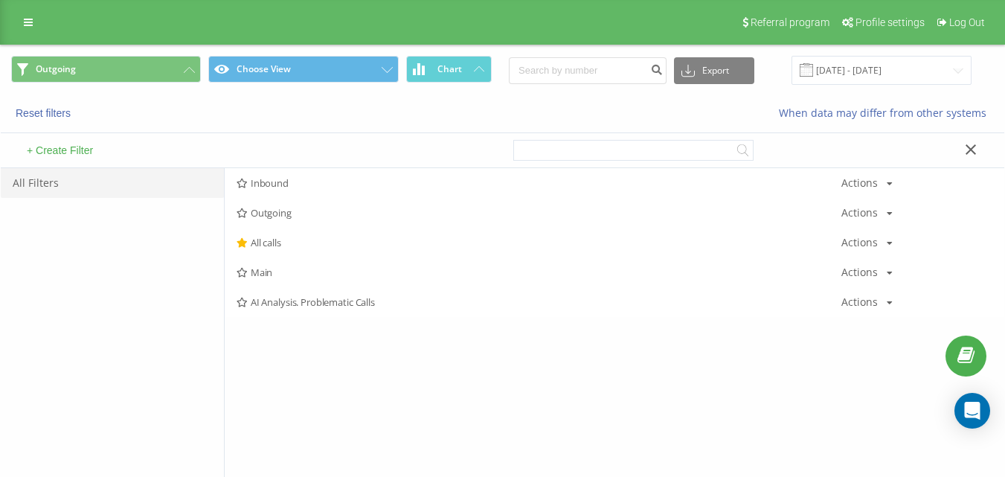
click at [285, 242] on span "All calls" at bounding box center [539, 242] width 605 height 10
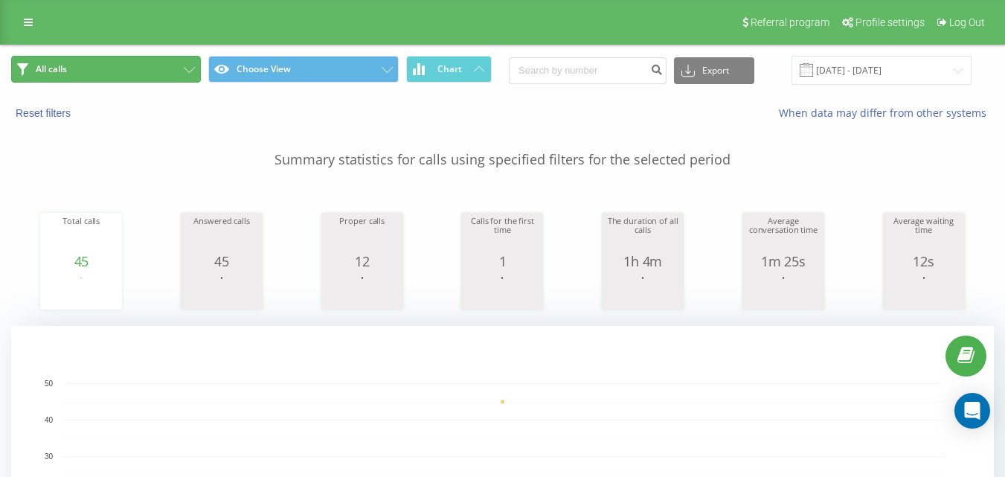
click at [166, 80] on button "All calls" at bounding box center [106, 69] width 190 height 27
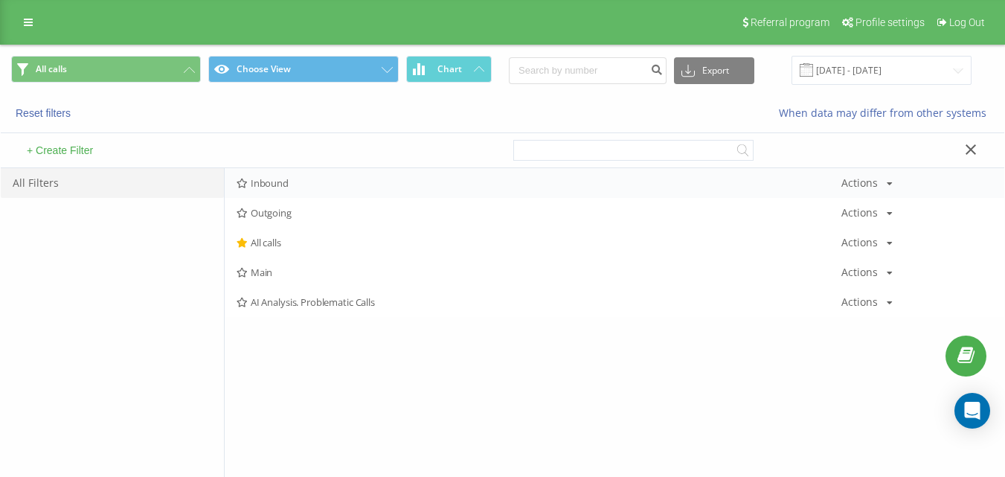
click at [268, 169] on div "Inbound Actions Edit Copy Delete Default Share" at bounding box center [614, 183] width 779 height 30
click at [279, 184] on span "Inbound" at bounding box center [539, 183] width 605 height 10
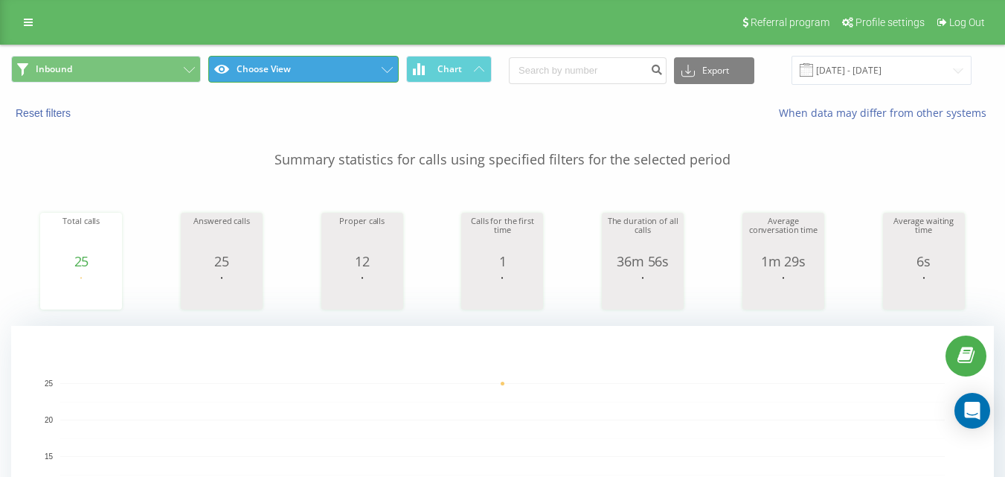
drag, startPoint x: 228, startPoint y: 51, endPoint x: 242, endPoint y: 66, distance: 20.5
click at [243, 65] on button "Choose View" at bounding box center [303, 69] width 190 height 27
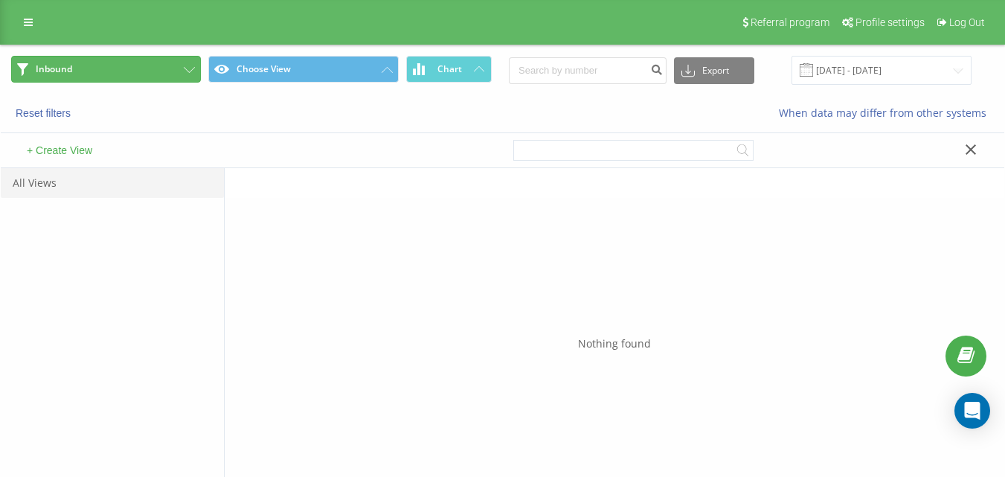
click at [161, 73] on button "Inbound" at bounding box center [106, 69] width 190 height 27
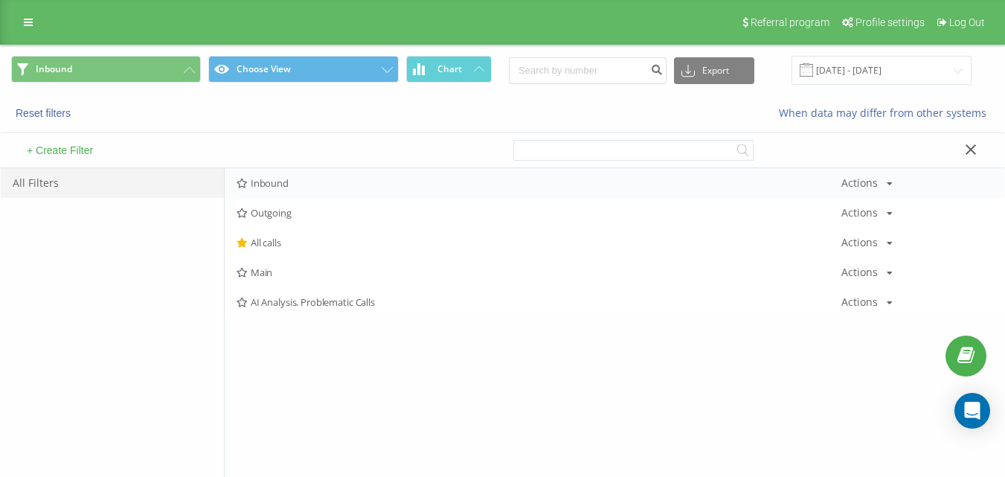
click at [322, 187] on span "Inbound" at bounding box center [539, 183] width 605 height 10
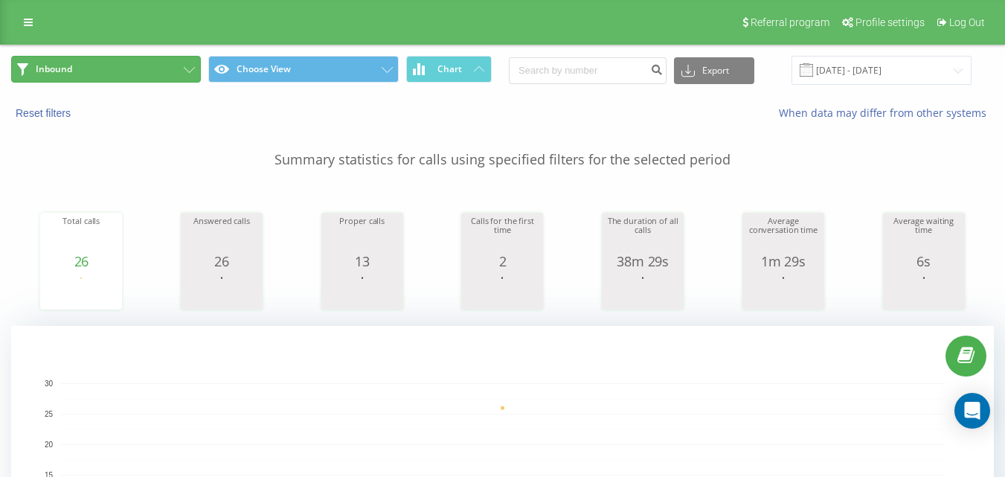
click at [161, 69] on button "Inbound" at bounding box center [106, 69] width 190 height 27
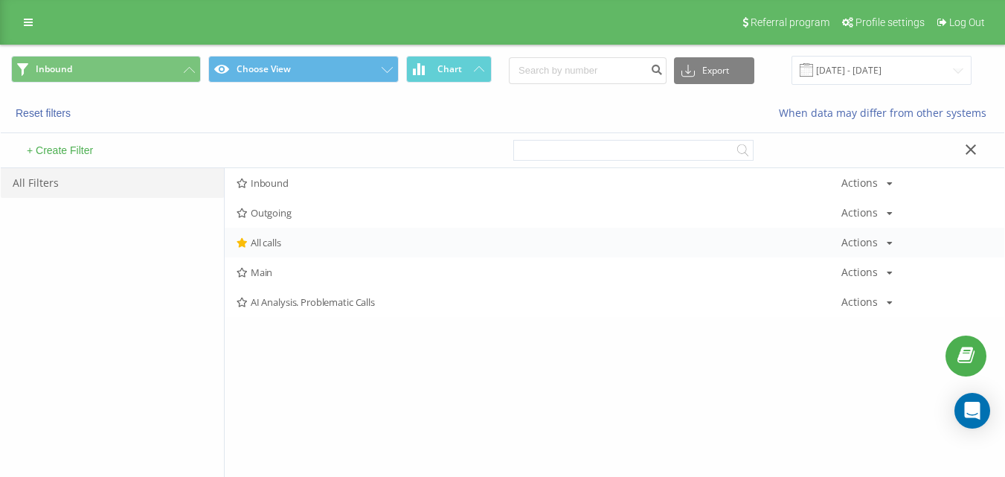
click at [285, 243] on span "All calls" at bounding box center [539, 242] width 605 height 10
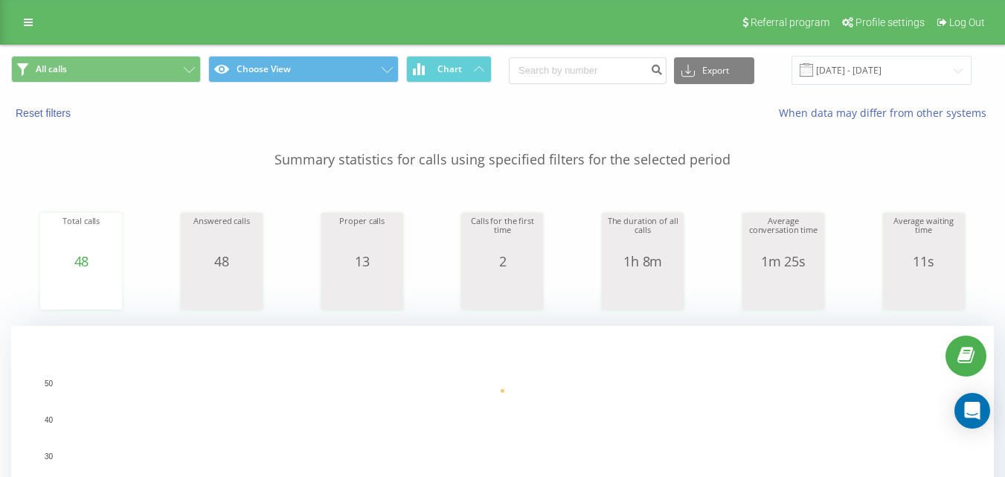
click at [164, 87] on div "All calls Choose View Chart Export .csv .xls .xlsx [DATE] - [DATE]" at bounding box center [502, 70] width 1003 height 50
click at [170, 71] on button "All calls" at bounding box center [106, 69] width 190 height 27
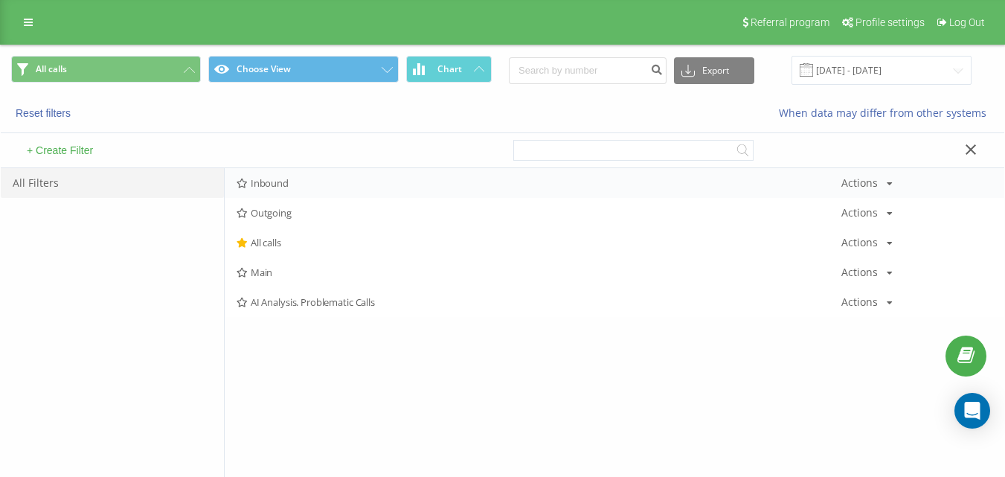
click at [317, 179] on span "Inbound" at bounding box center [539, 183] width 605 height 10
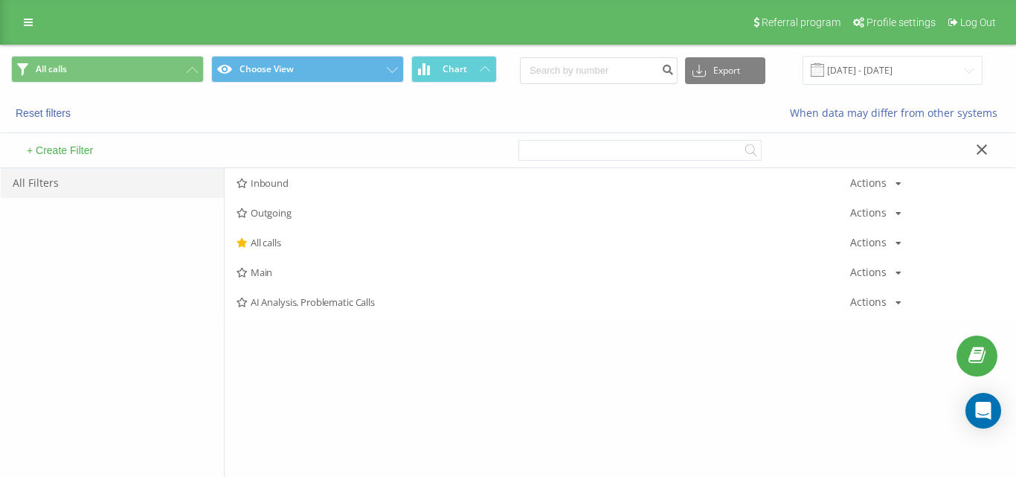
click at [0, 0] on div at bounding box center [0, 0] width 0 height 0
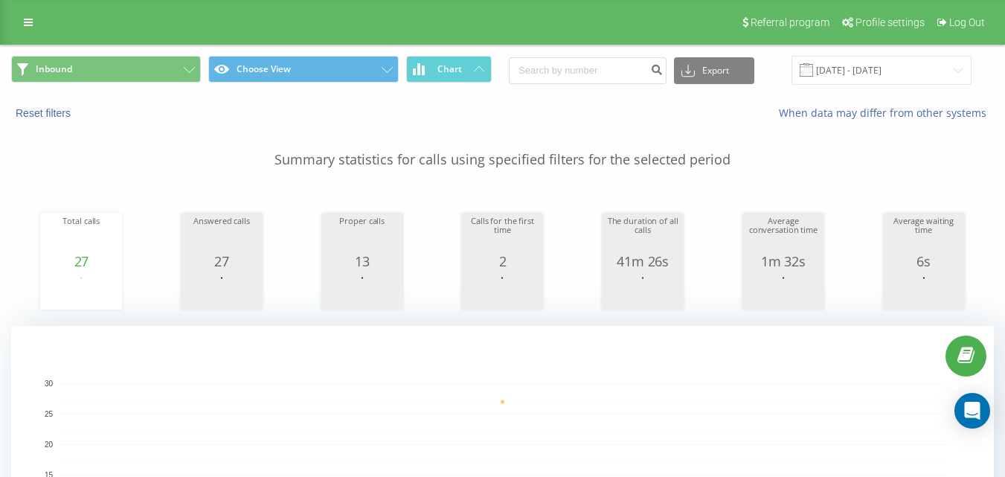
click at [152, 49] on div "Inbound Choose View Chart Export .csv .xls .xlsx [DATE] - [DATE]" at bounding box center [502, 70] width 1003 height 50
click at [167, 67] on button "Inbound" at bounding box center [106, 69] width 190 height 27
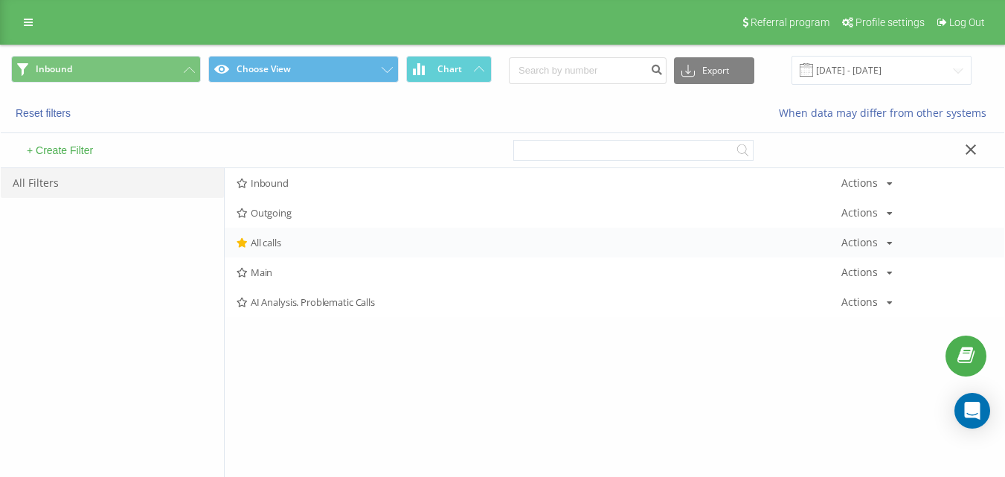
click at [309, 237] on span "All calls" at bounding box center [539, 242] width 605 height 10
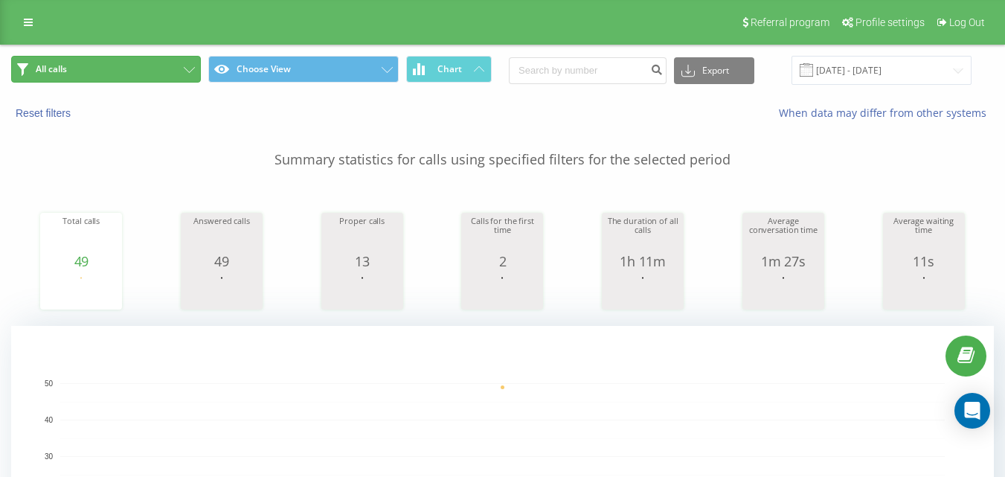
click at [164, 61] on button "All calls" at bounding box center [106, 69] width 190 height 27
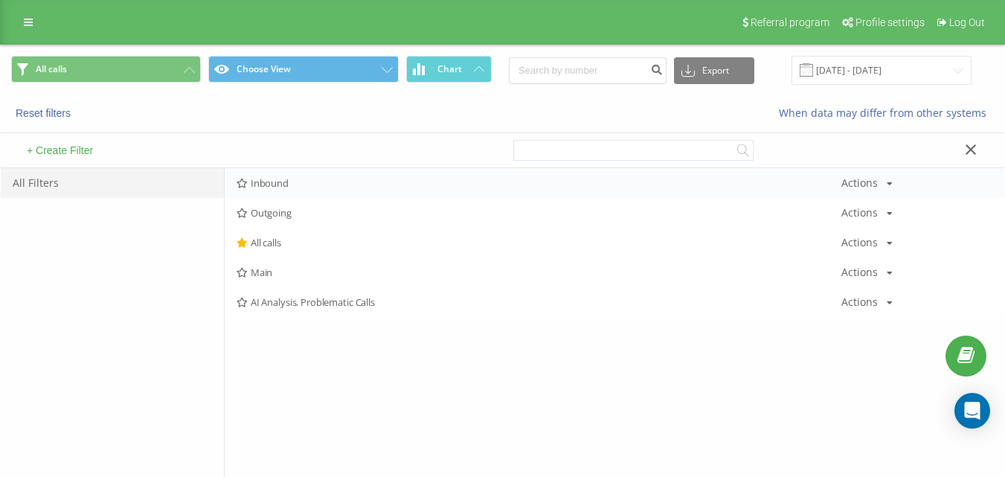
click at [364, 189] on div "Inbound Actions Edit Copy Delete Default Share" at bounding box center [614, 183] width 779 height 30
click at [367, 183] on span "Inbound" at bounding box center [539, 183] width 605 height 10
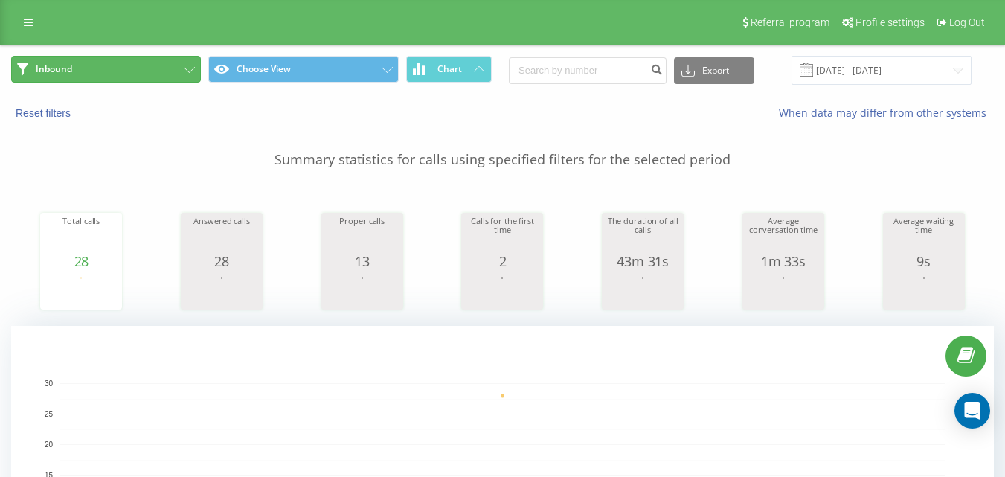
click at [176, 70] on button "Inbound" at bounding box center [106, 69] width 190 height 27
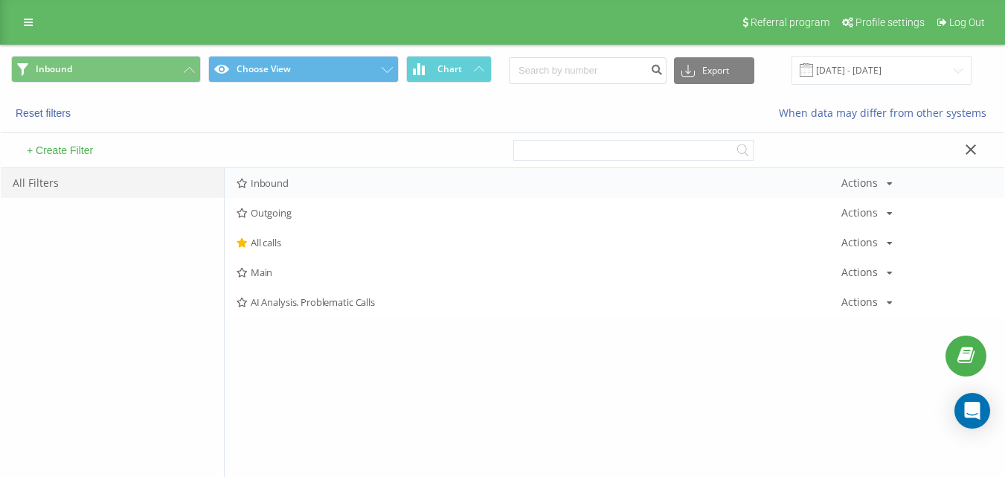
click at [295, 180] on span "Inbound" at bounding box center [539, 183] width 605 height 10
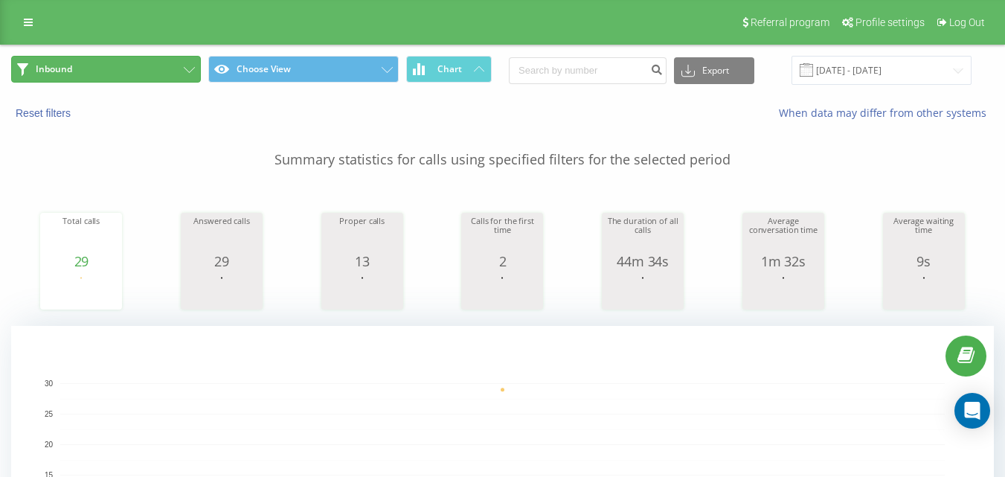
click at [115, 56] on button "Inbound" at bounding box center [106, 69] width 190 height 27
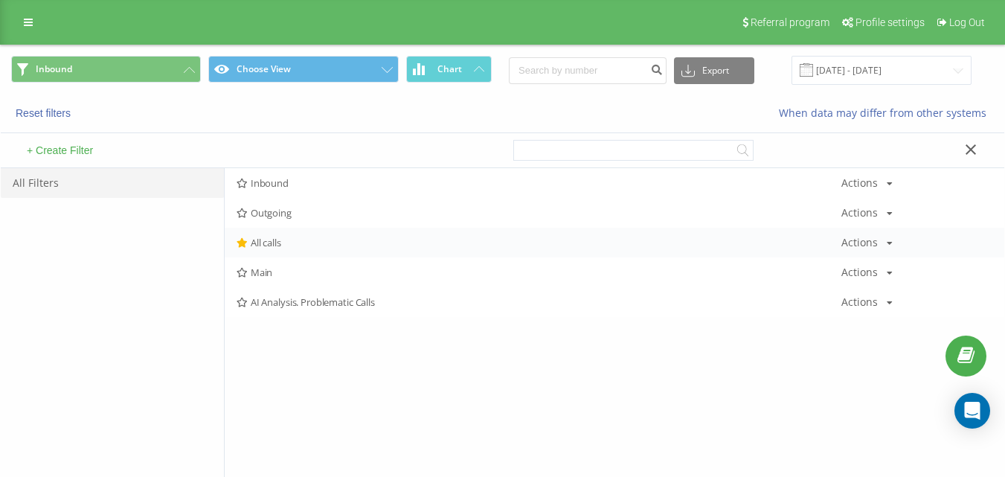
click at [292, 254] on div "All calls Actions Edit Copy Delete Default Share" at bounding box center [614, 243] width 779 height 30
click at [294, 239] on span "All calls" at bounding box center [539, 242] width 605 height 10
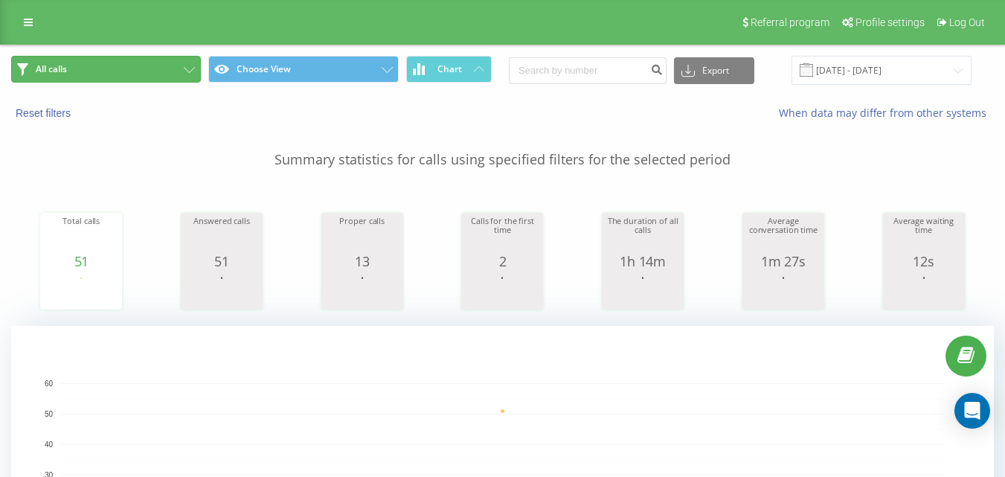
click at [145, 72] on button "All calls" at bounding box center [106, 69] width 190 height 27
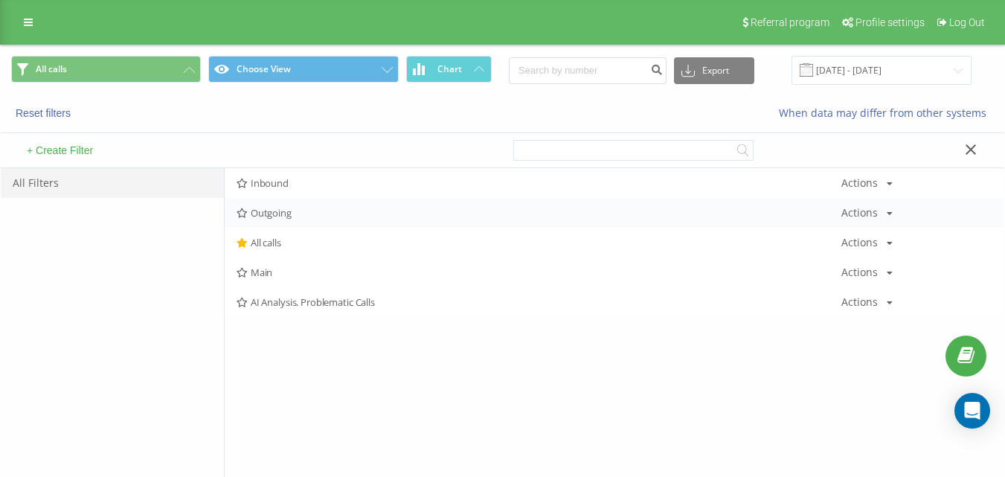
click at [286, 215] on span "Outgoing" at bounding box center [539, 213] width 605 height 10
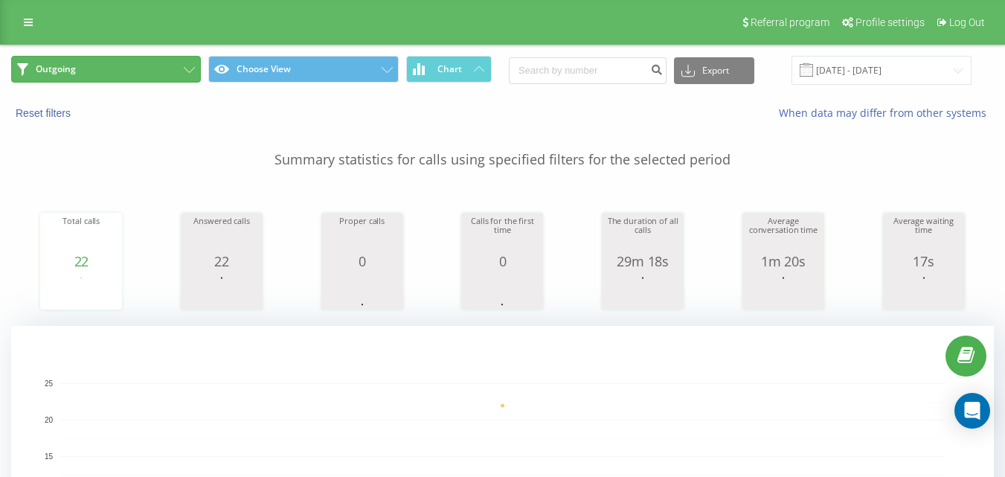
click at [173, 74] on button "Outgoing" at bounding box center [106, 69] width 190 height 27
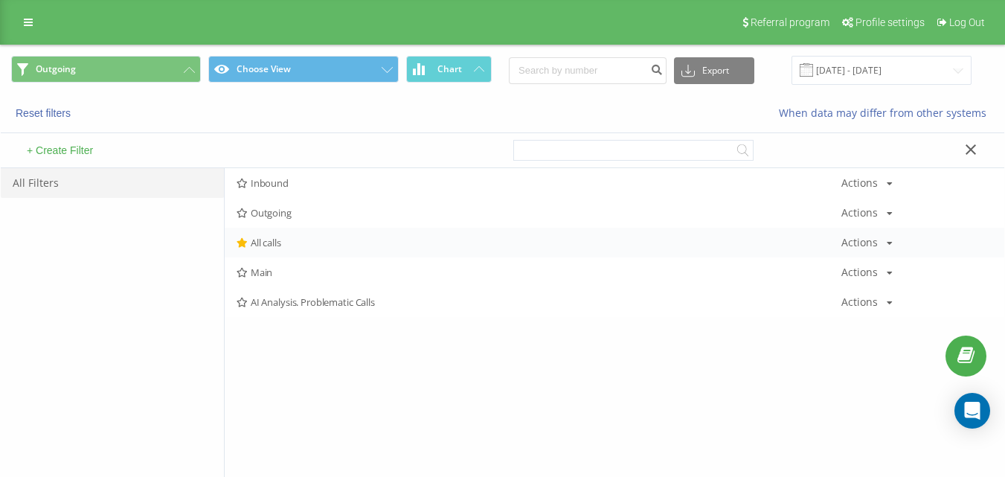
click at [279, 242] on span "All calls" at bounding box center [539, 242] width 605 height 10
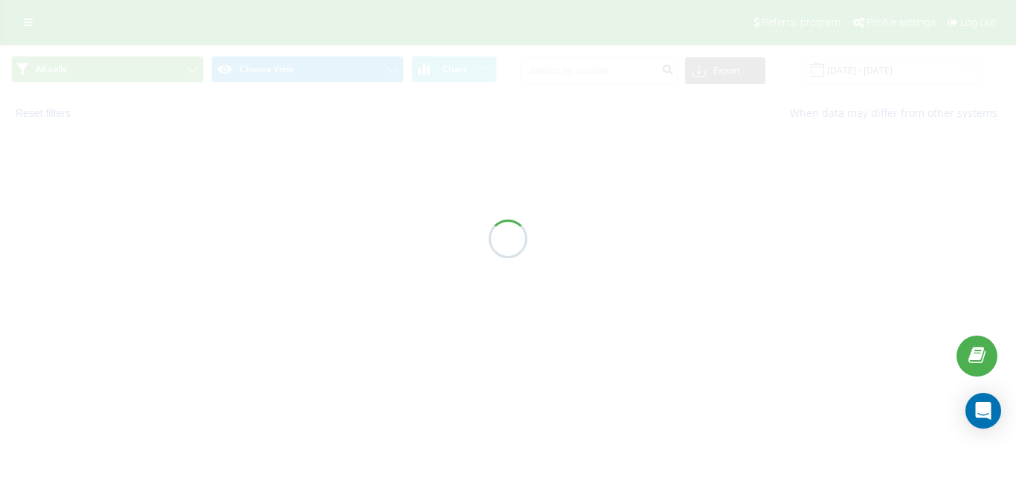
click at [209, 475] on div at bounding box center [508, 238] width 1016 height 477
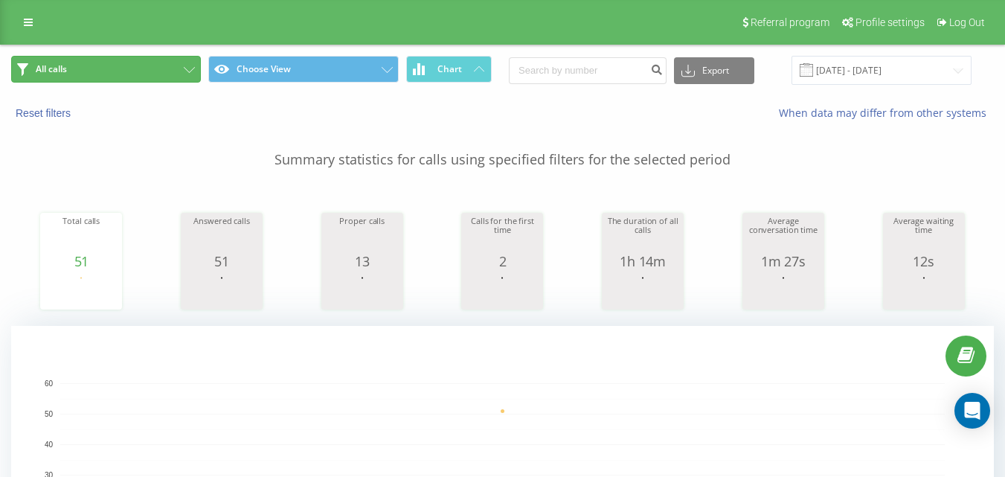
click at [173, 63] on button "All calls" at bounding box center [106, 69] width 190 height 27
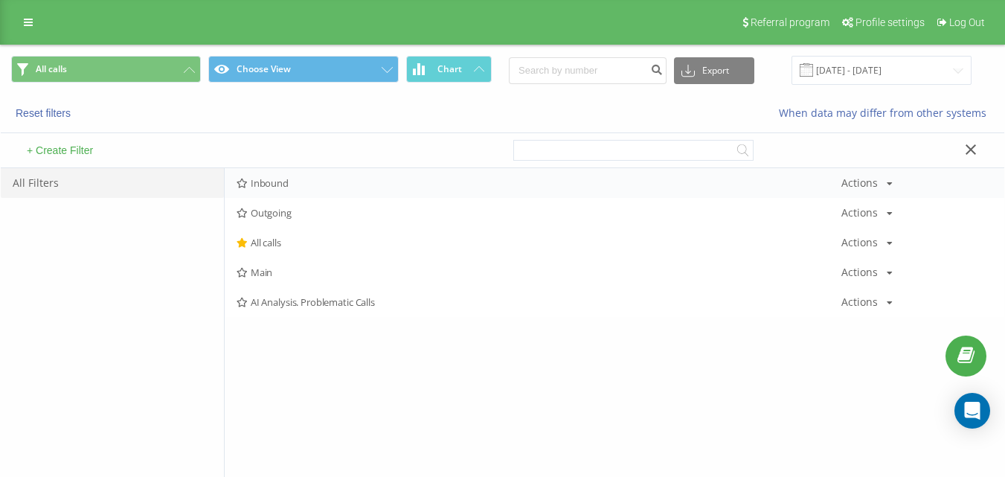
click at [301, 171] on div "Inbound Actions Edit Copy Delete Default Share" at bounding box center [614, 183] width 779 height 30
click at [307, 173] on div "Inbound Actions Edit Copy Delete Default Share" at bounding box center [614, 183] width 779 height 30
click at [308, 173] on div "Inbound Actions Edit Copy Delete Default Share" at bounding box center [614, 183] width 779 height 30
click at [311, 180] on span "Inbound" at bounding box center [539, 183] width 605 height 10
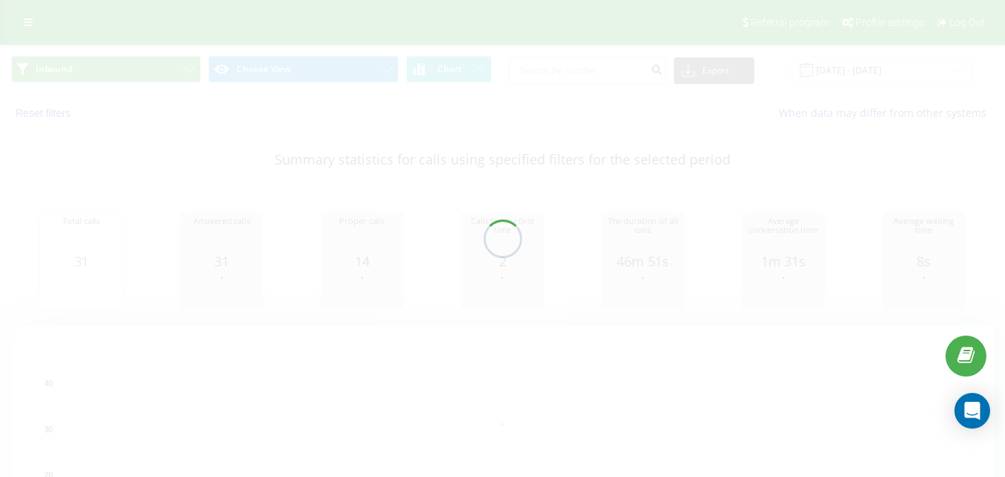
click at [146, 79] on div at bounding box center [502, 238] width 1005 height 477
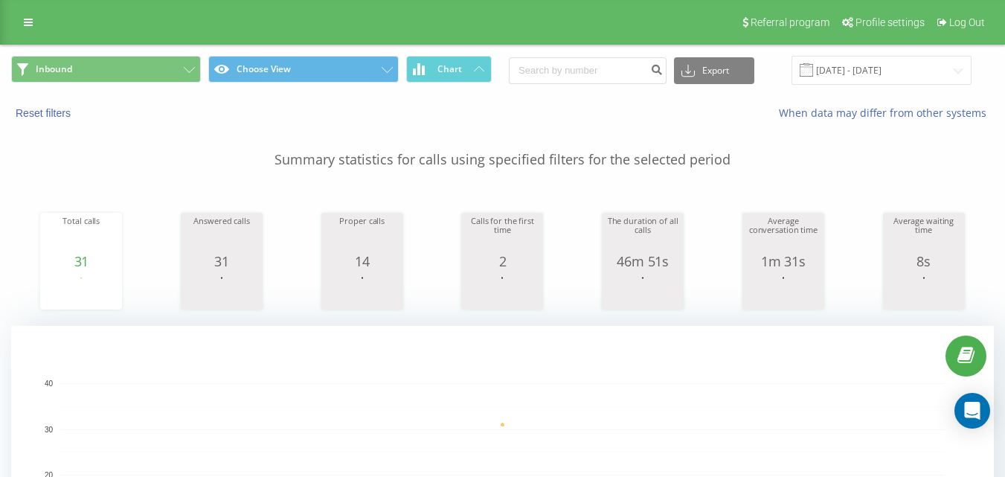
click at [162, 49] on div "Inbound Choose View Chart Export .csv .xls .xlsx [DATE] - [DATE]" at bounding box center [502, 70] width 1003 height 50
click at [164, 54] on div "Inbound Choose View Chart Export .csv .xls .xlsx [DATE] - [DATE]" at bounding box center [502, 70] width 1003 height 50
click at [170, 70] on button "Inbound" at bounding box center [106, 69] width 190 height 27
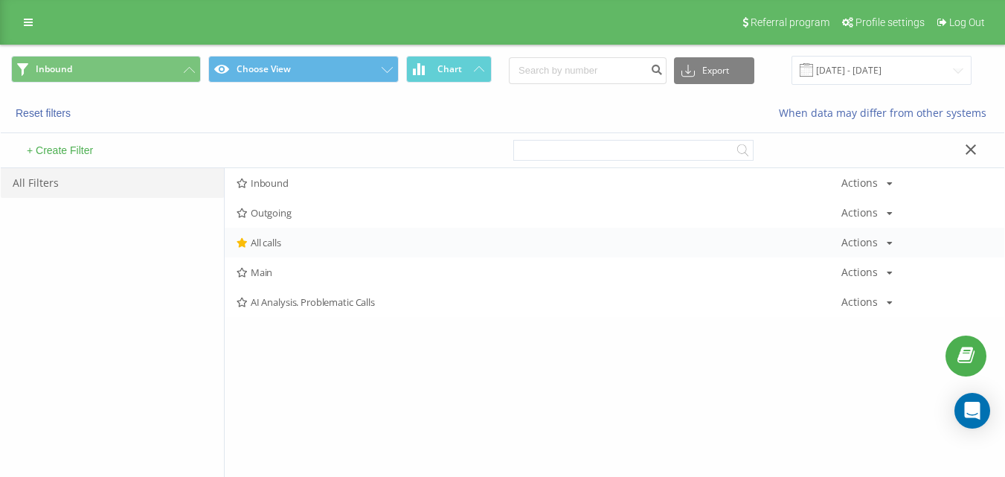
click at [326, 255] on div "All calls Actions Edit Copy Delete Default Share" at bounding box center [614, 243] width 779 height 30
click at [329, 245] on span "All calls" at bounding box center [539, 242] width 605 height 10
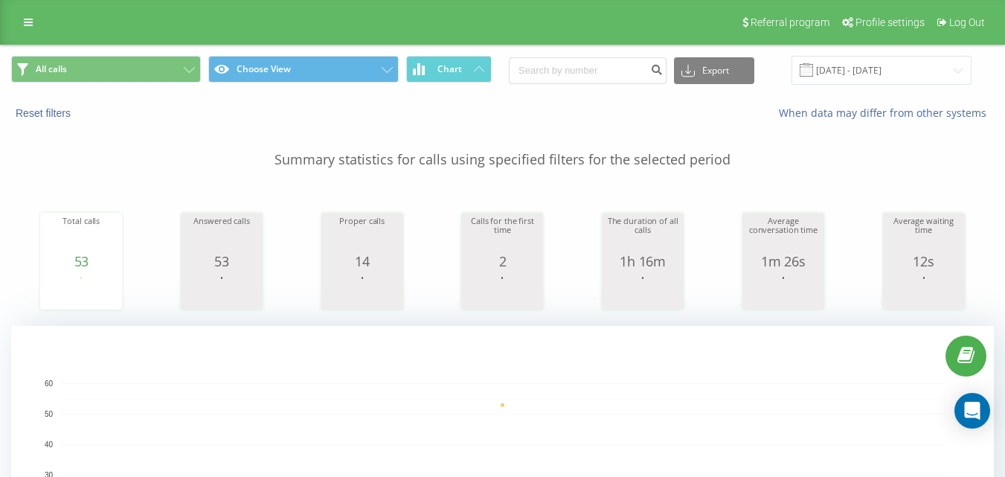
click at [635, 413] on rect "A chart." at bounding box center [502, 475] width 884 height 184
